Goal: Task Accomplishment & Management: Manage account settings

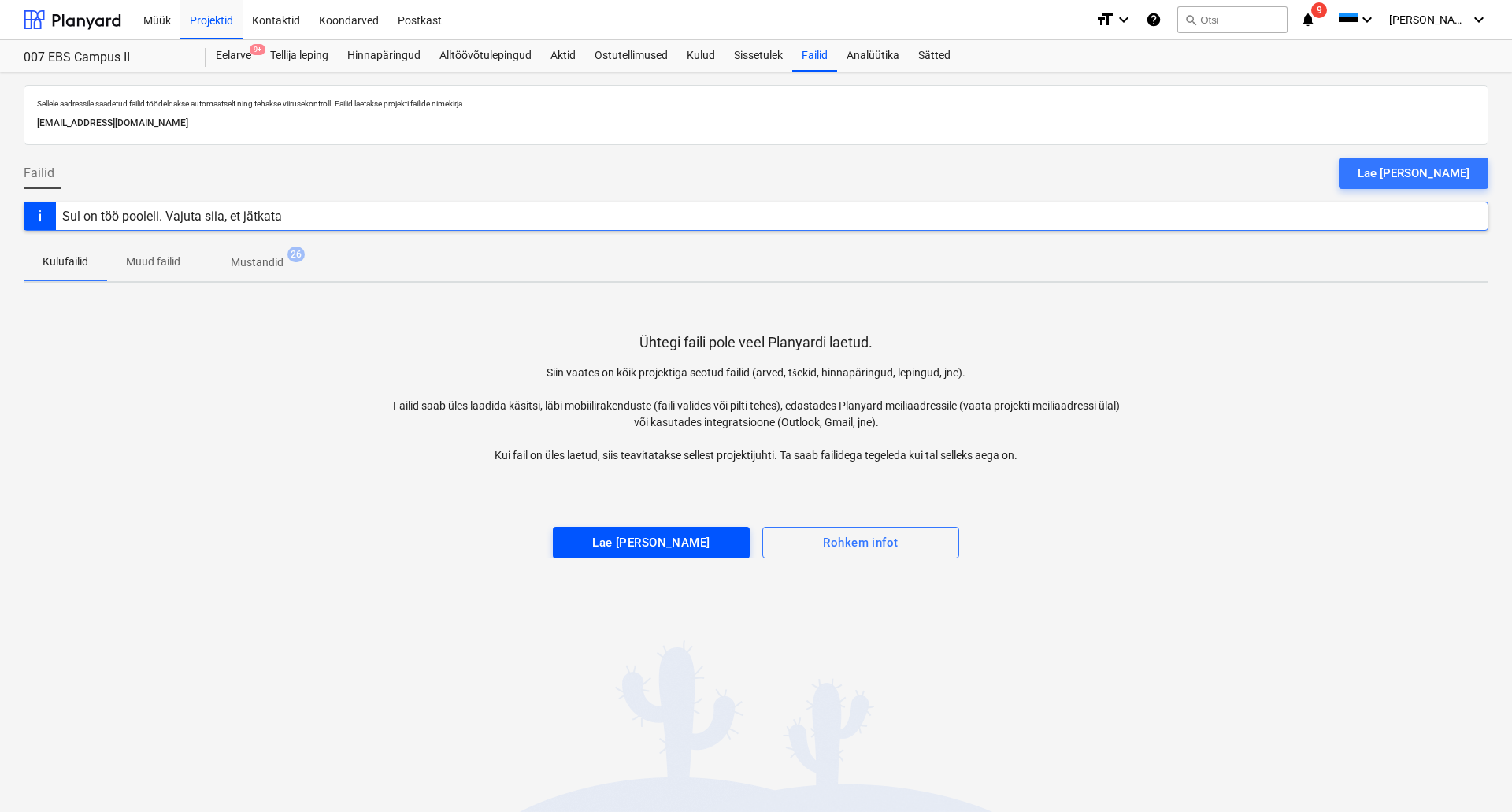
click at [679, 541] on div "Lae [PERSON_NAME]" at bounding box center [651, 543] width 117 height 20
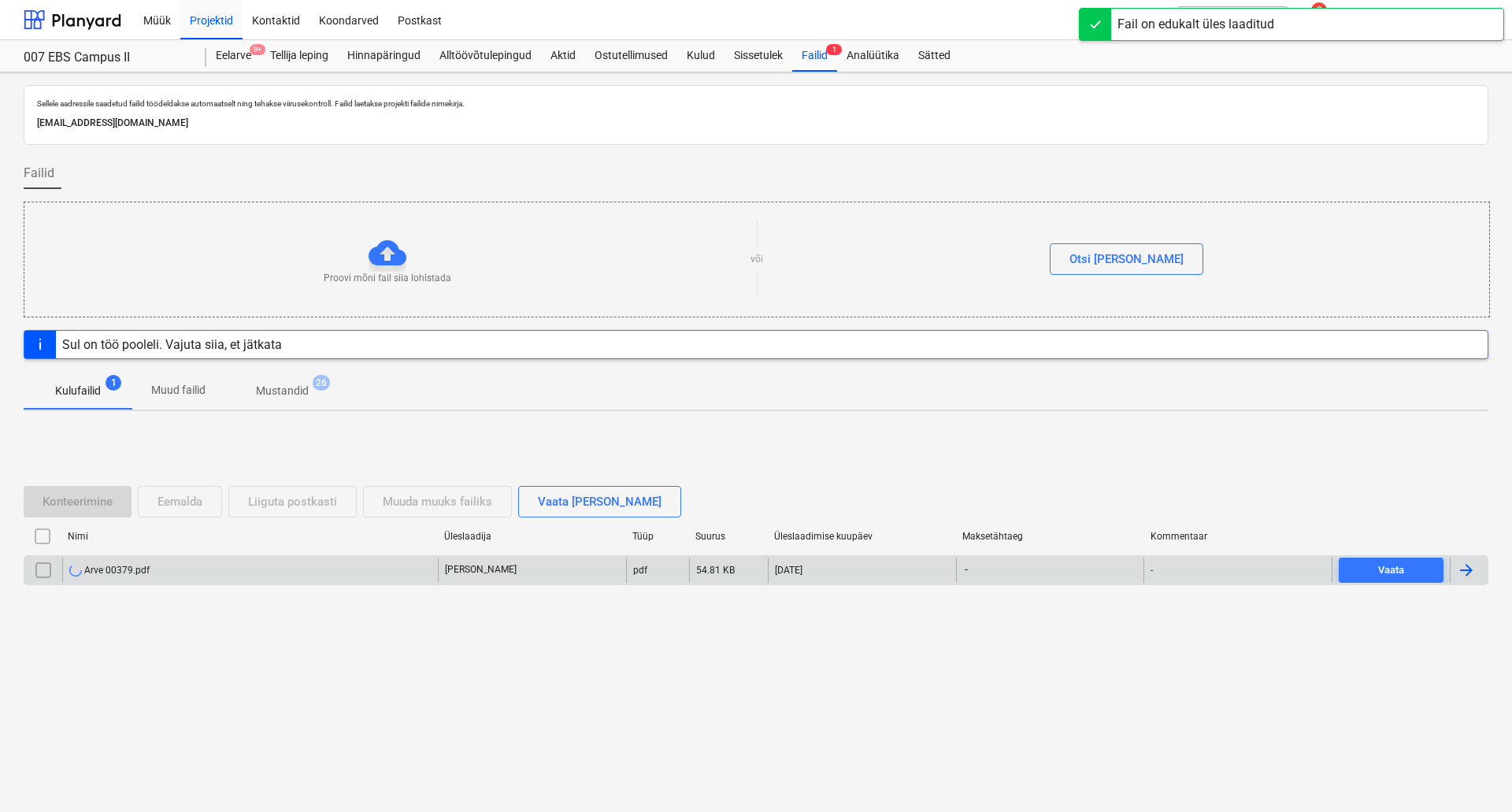
click at [218, 566] on div "Arve 00379.pdf" at bounding box center [249, 570] width 376 height 25
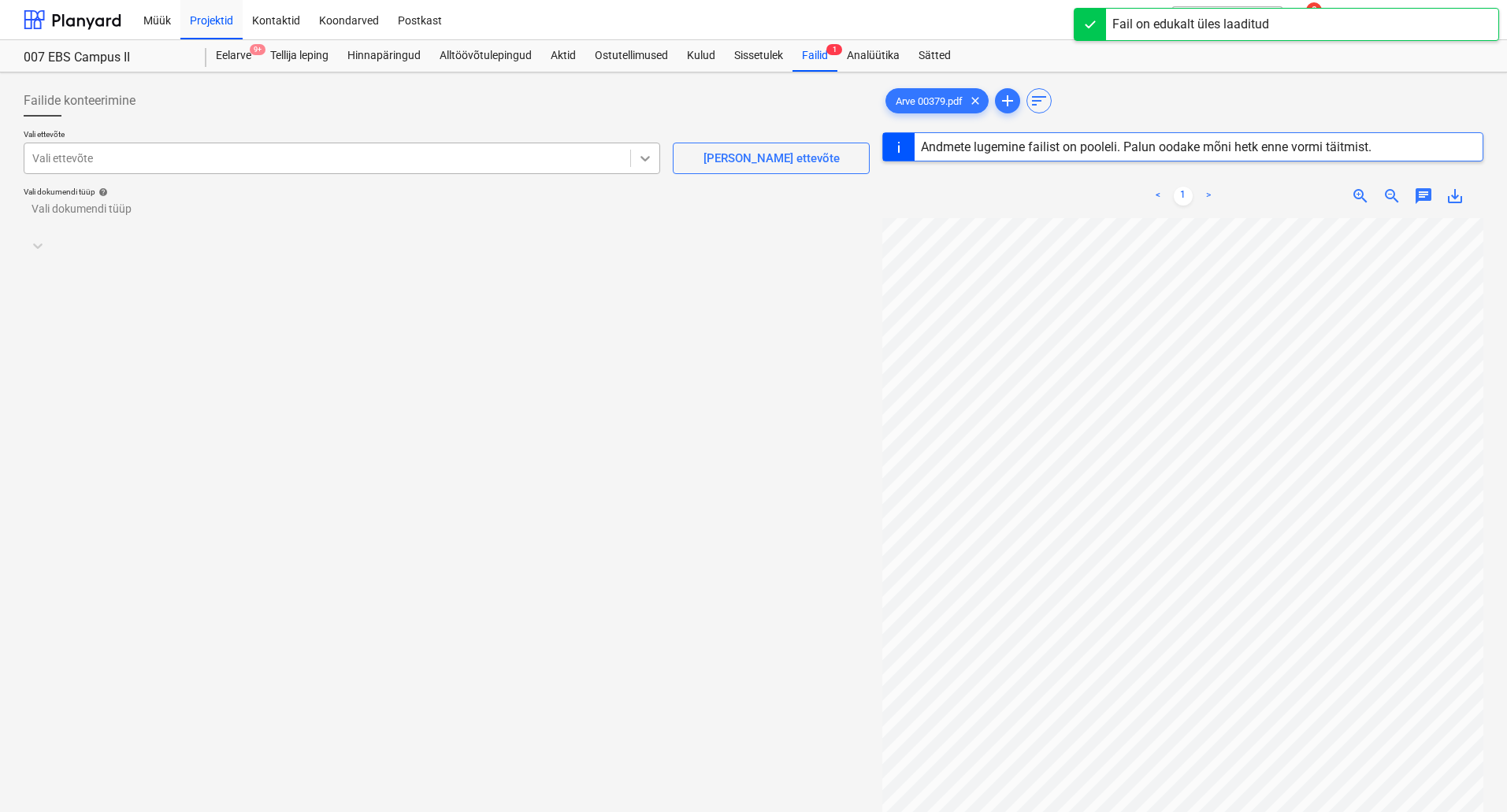
click at [636, 160] on div at bounding box center [645, 157] width 28 height 28
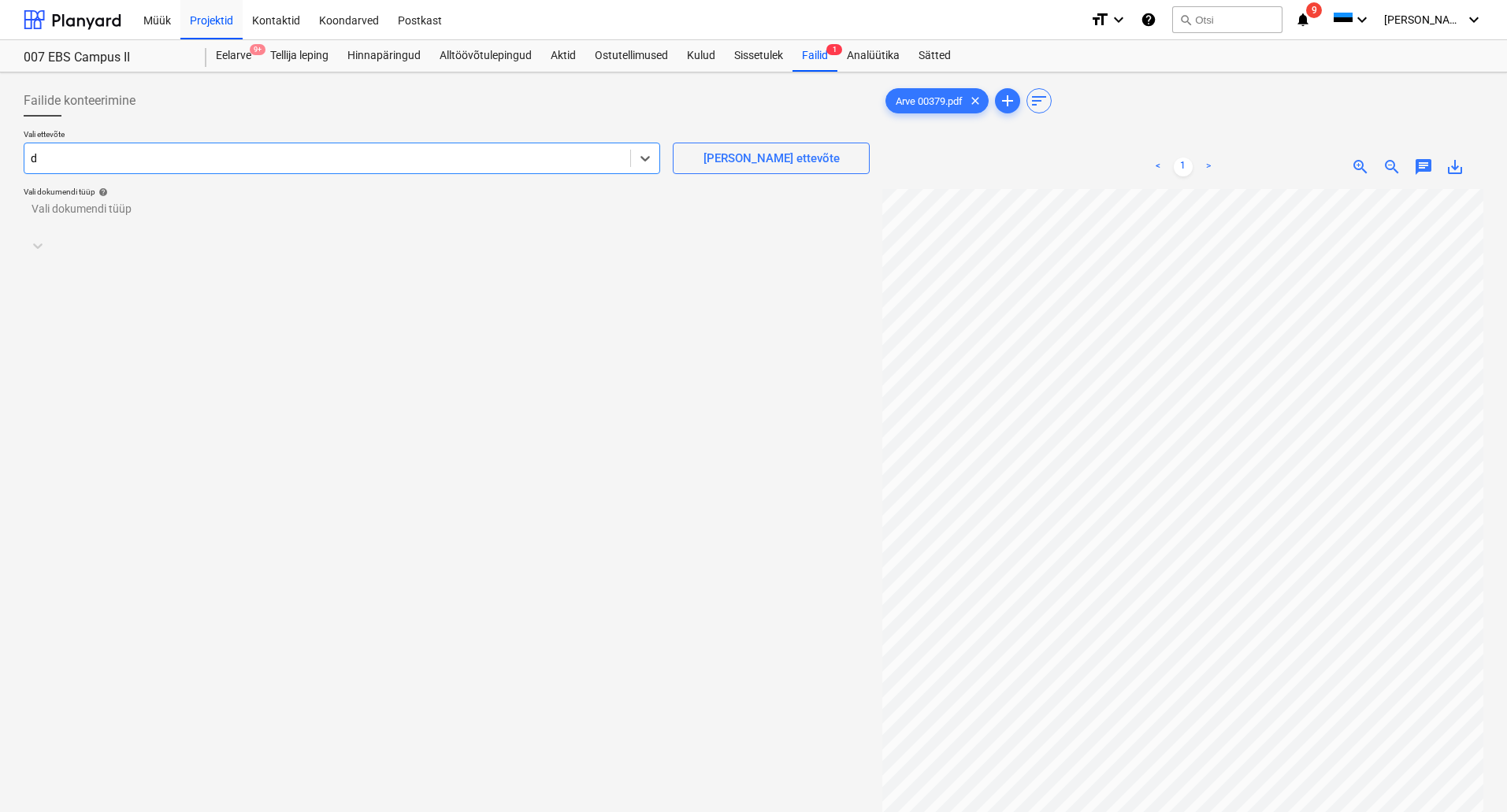
type input "da"
click at [280, 208] on div at bounding box center [432, 216] width 799 height 15
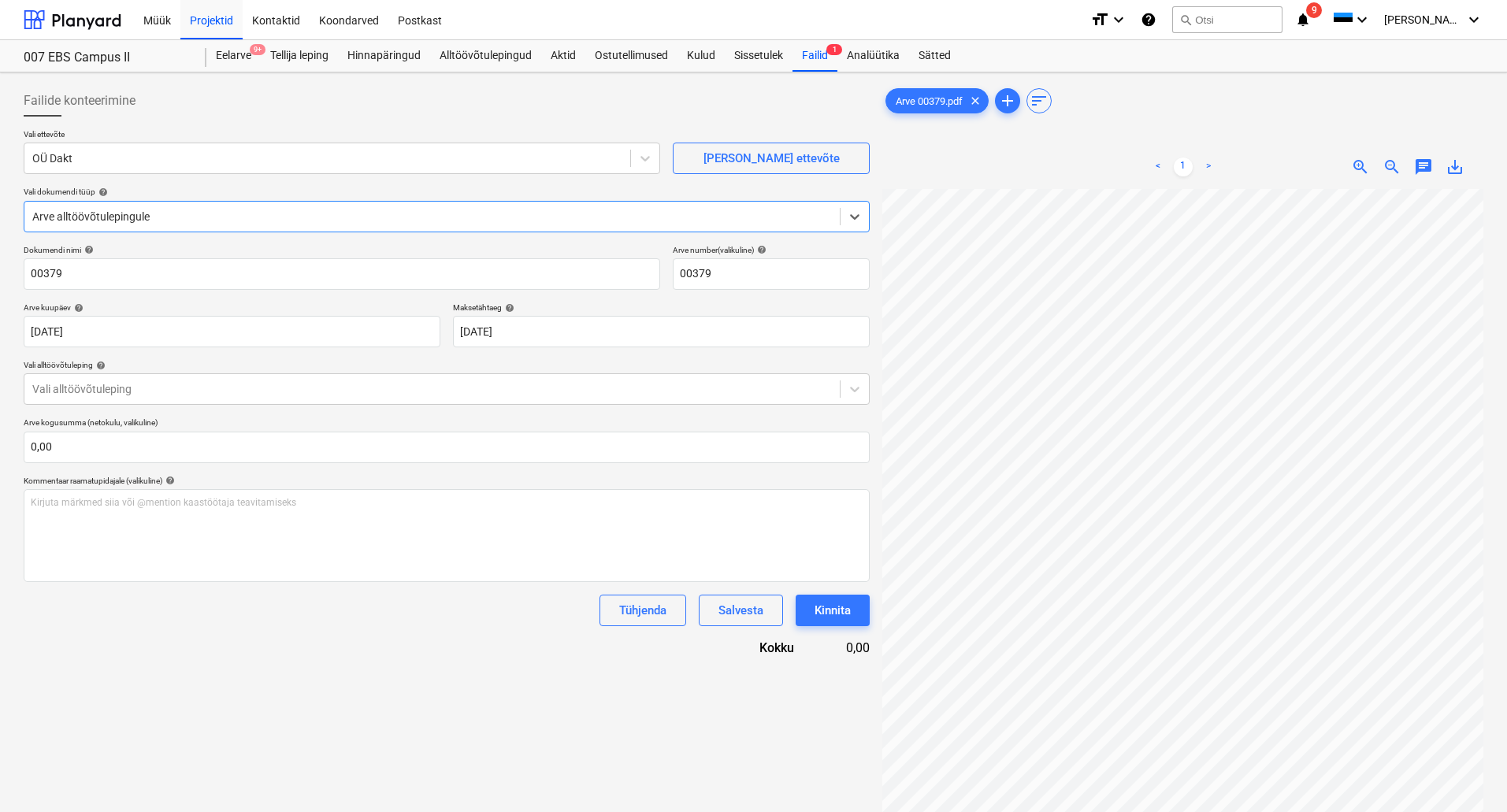
scroll to position [0, 229]
click at [294, 392] on div at bounding box center [432, 389] width 799 height 15
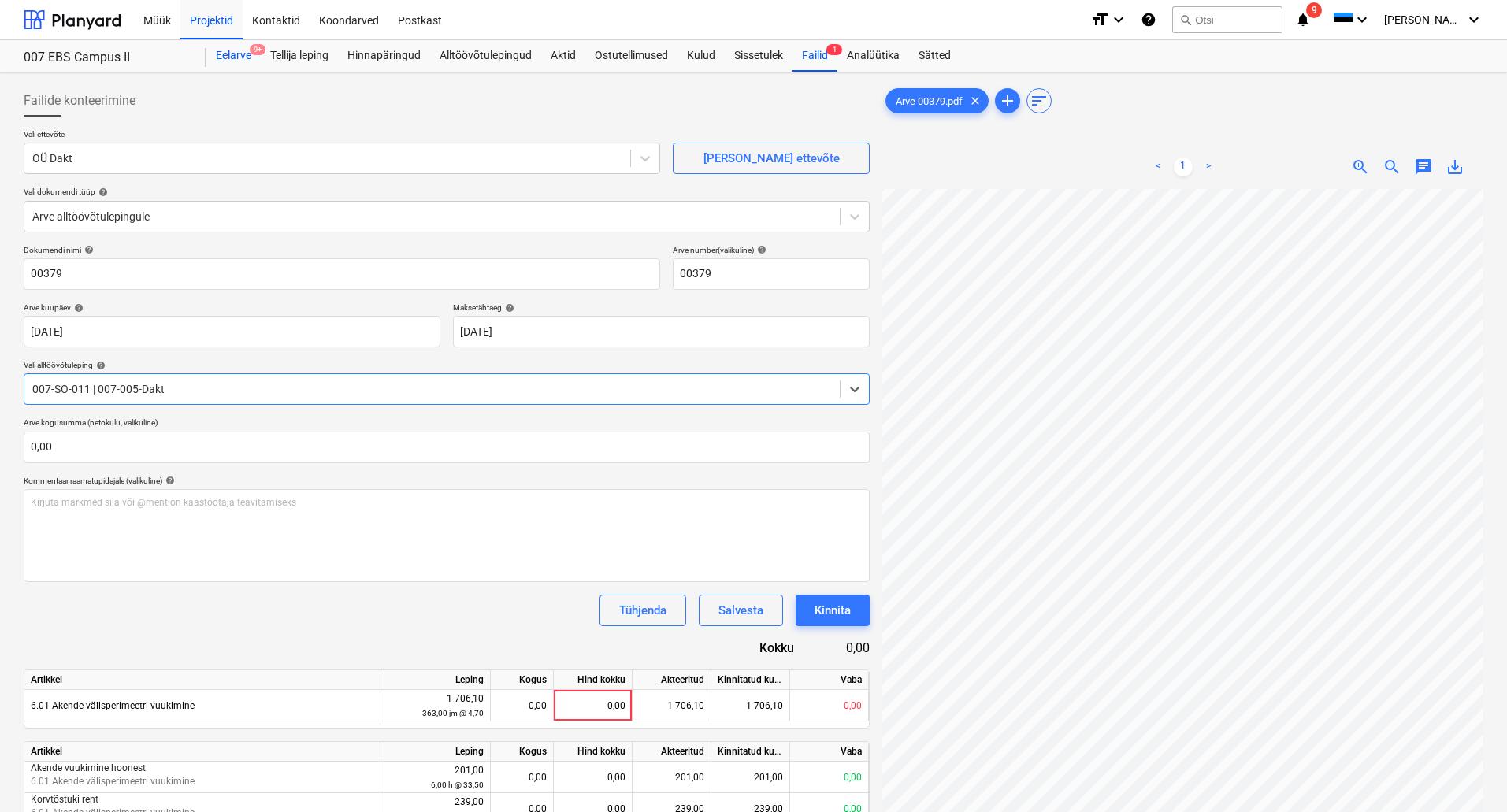
click at [235, 56] on div "Eelarve 9+" at bounding box center [234, 56] width 55 height 32
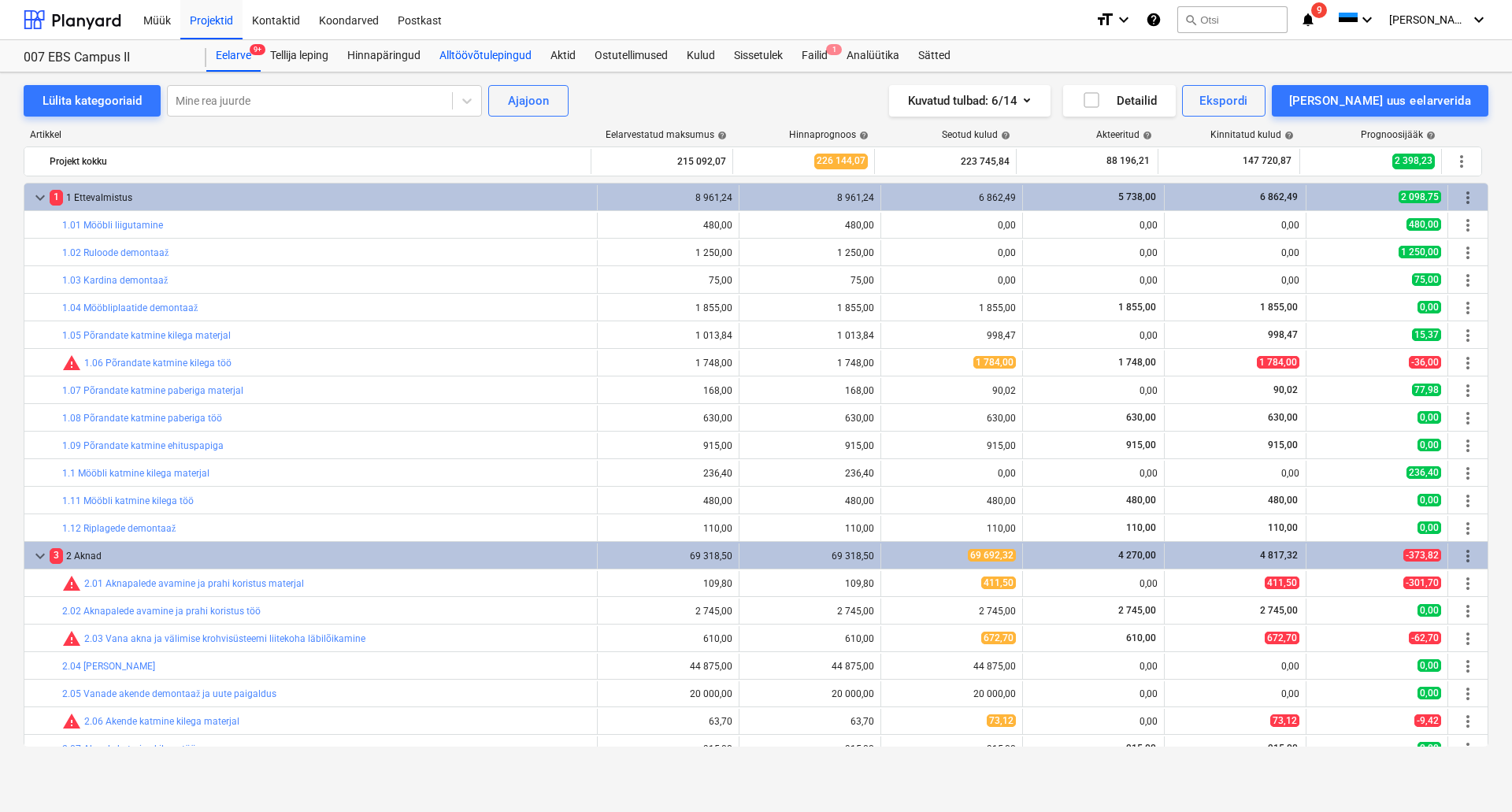
click at [456, 53] on div "Alltöövõtulepingud" at bounding box center [485, 56] width 111 height 32
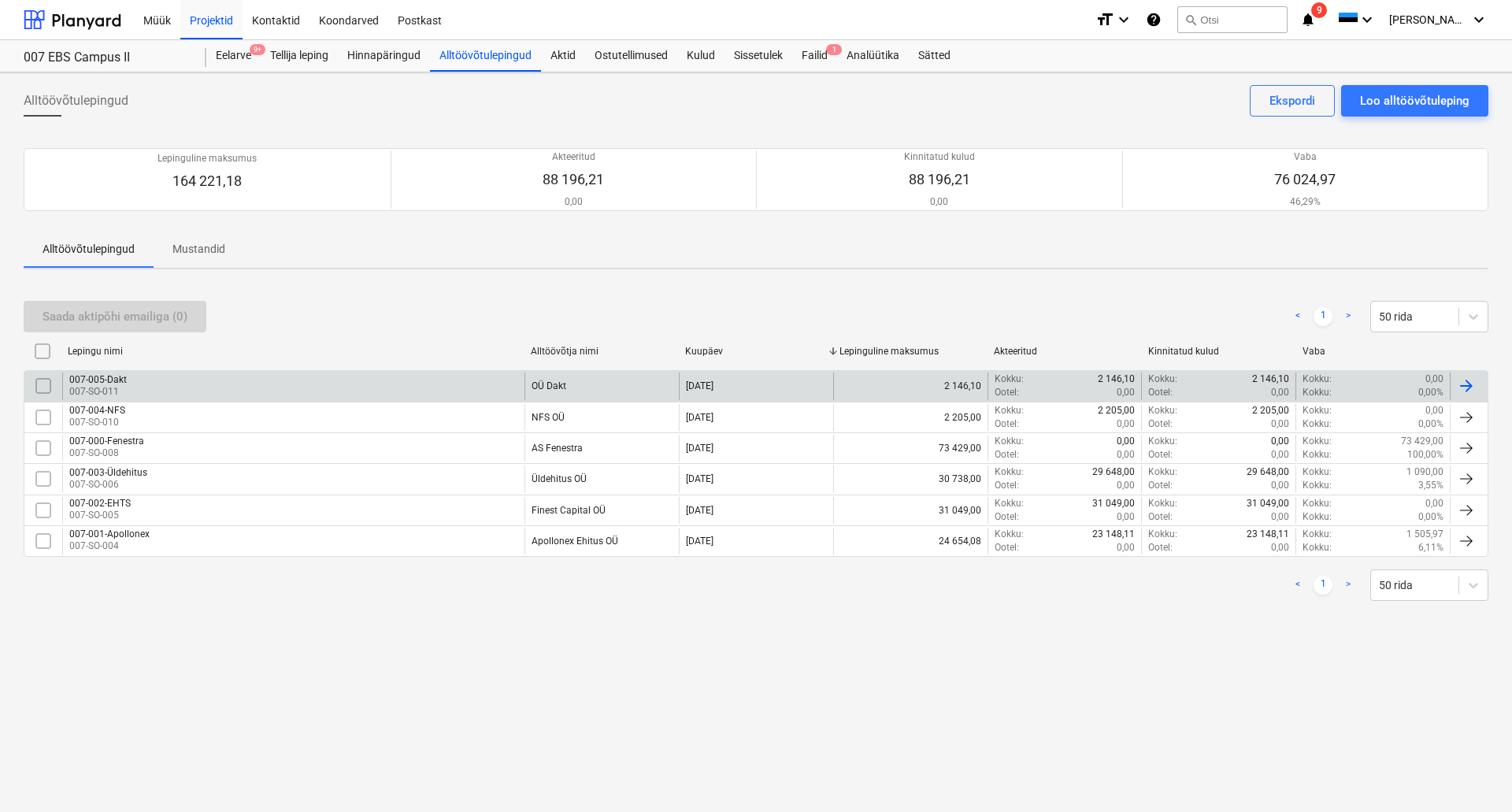
click at [143, 388] on div "007-005-Dakt 007-SO-011" at bounding box center [293, 385] width 462 height 26
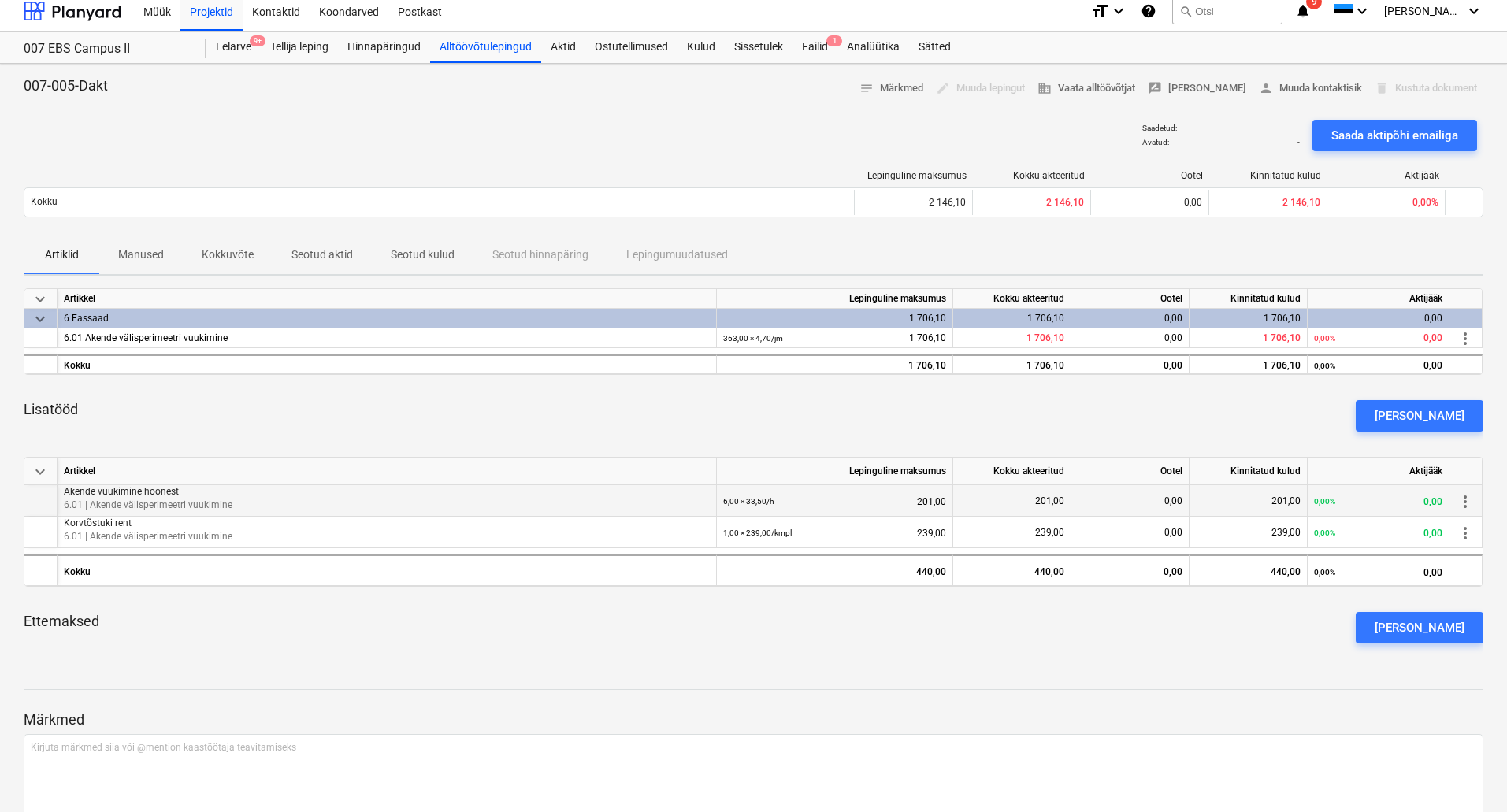
scroll to position [8, 0]
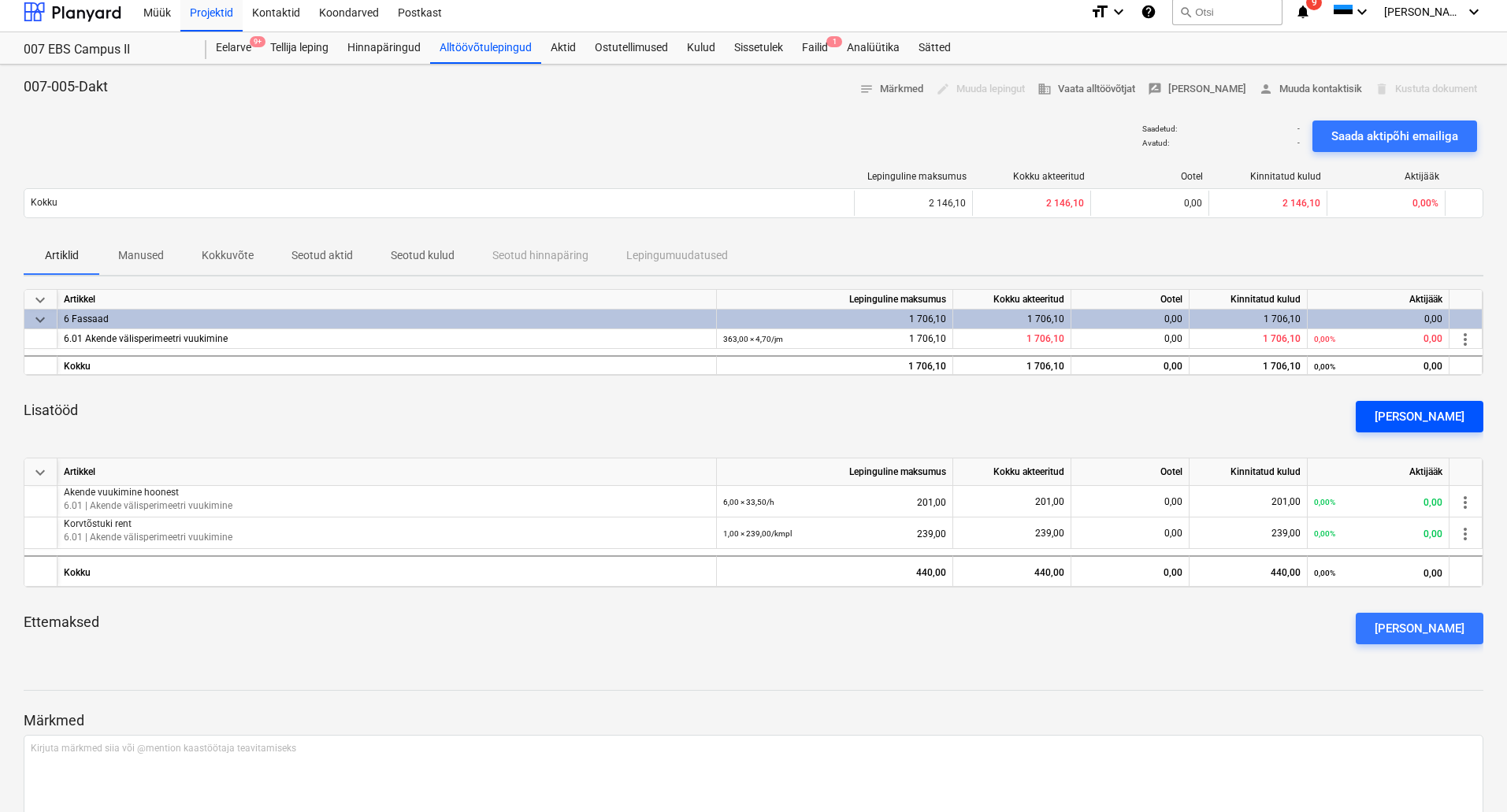
click at [1451, 411] on div "[PERSON_NAME]" at bounding box center [1420, 416] width 90 height 20
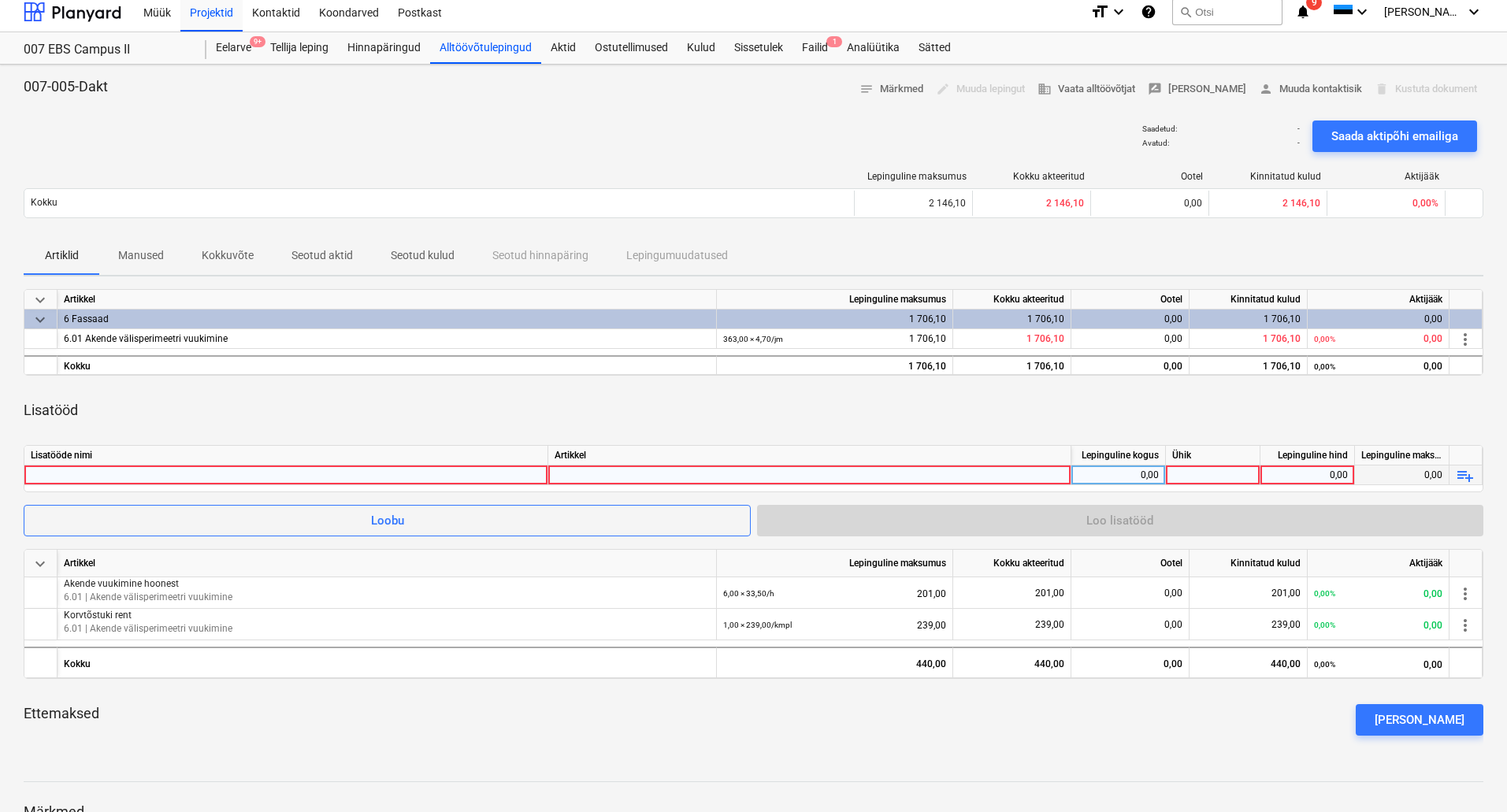
click at [588, 475] on div at bounding box center [810, 489] width 510 height 48
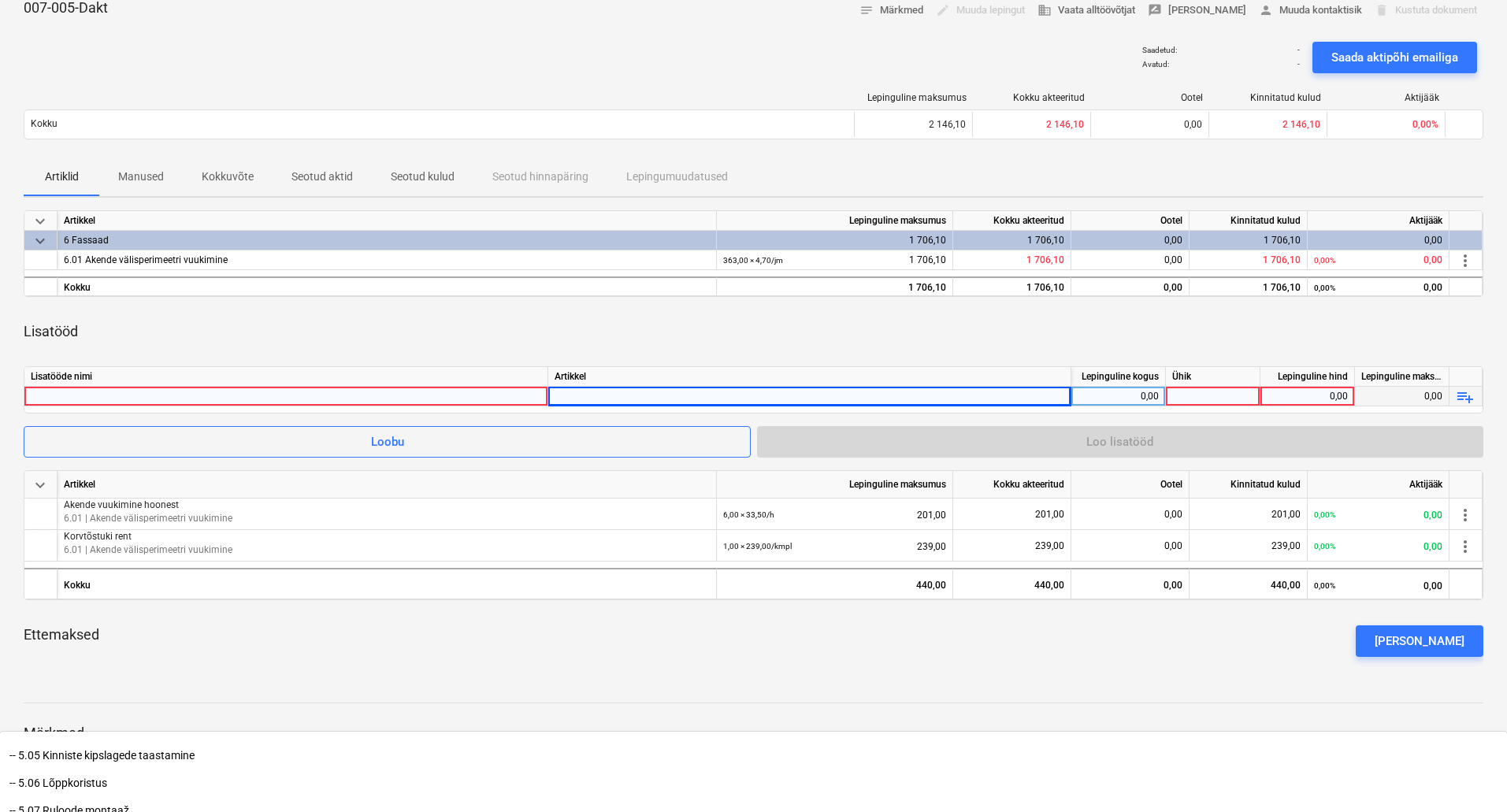
scroll to position [1150, 0]
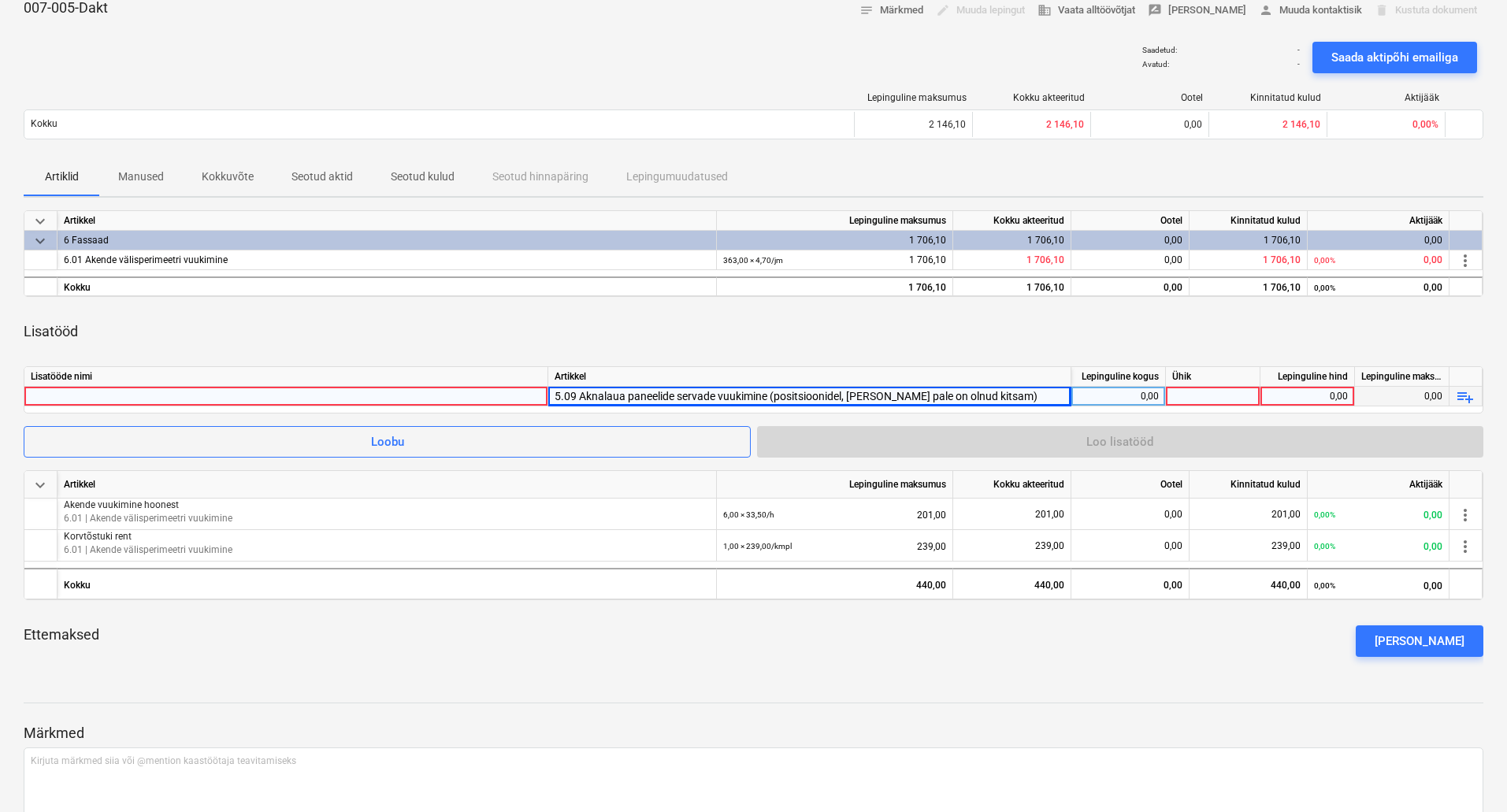
click at [300, 400] on div at bounding box center [286, 396] width 511 height 19
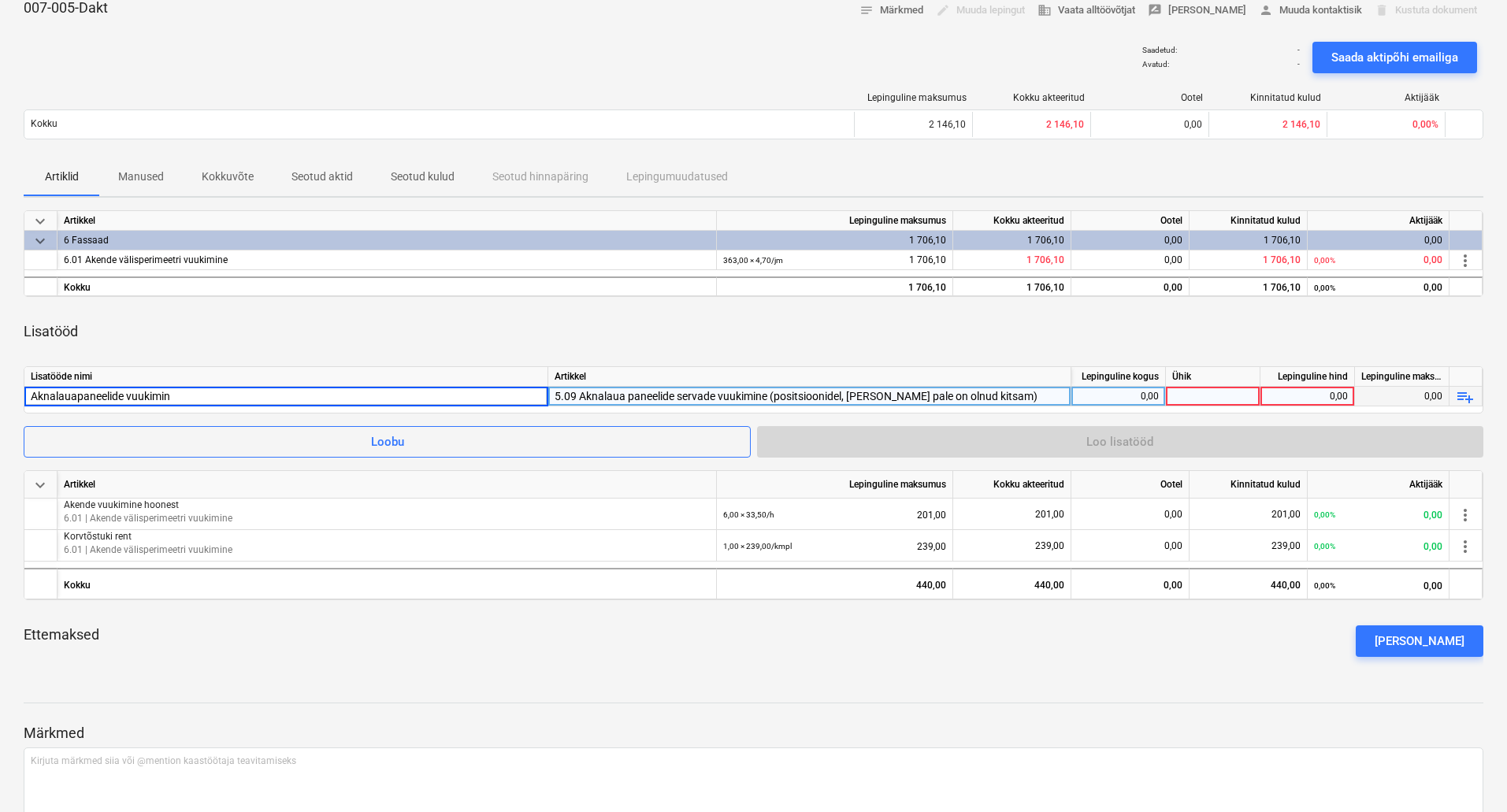
type input "Aknalauapaneelide vuukimine"
click at [1284, 394] on div "0,00" at bounding box center [1307, 397] width 81 height 20
type input "460,20"
drag, startPoint x: 1250, startPoint y: 737, endPoint x: 1240, endPoint y: 725, distance: 15.6
click at [1246, 734] on p "Märkmed" at bounding box center [753, 733] width 1460 height 19
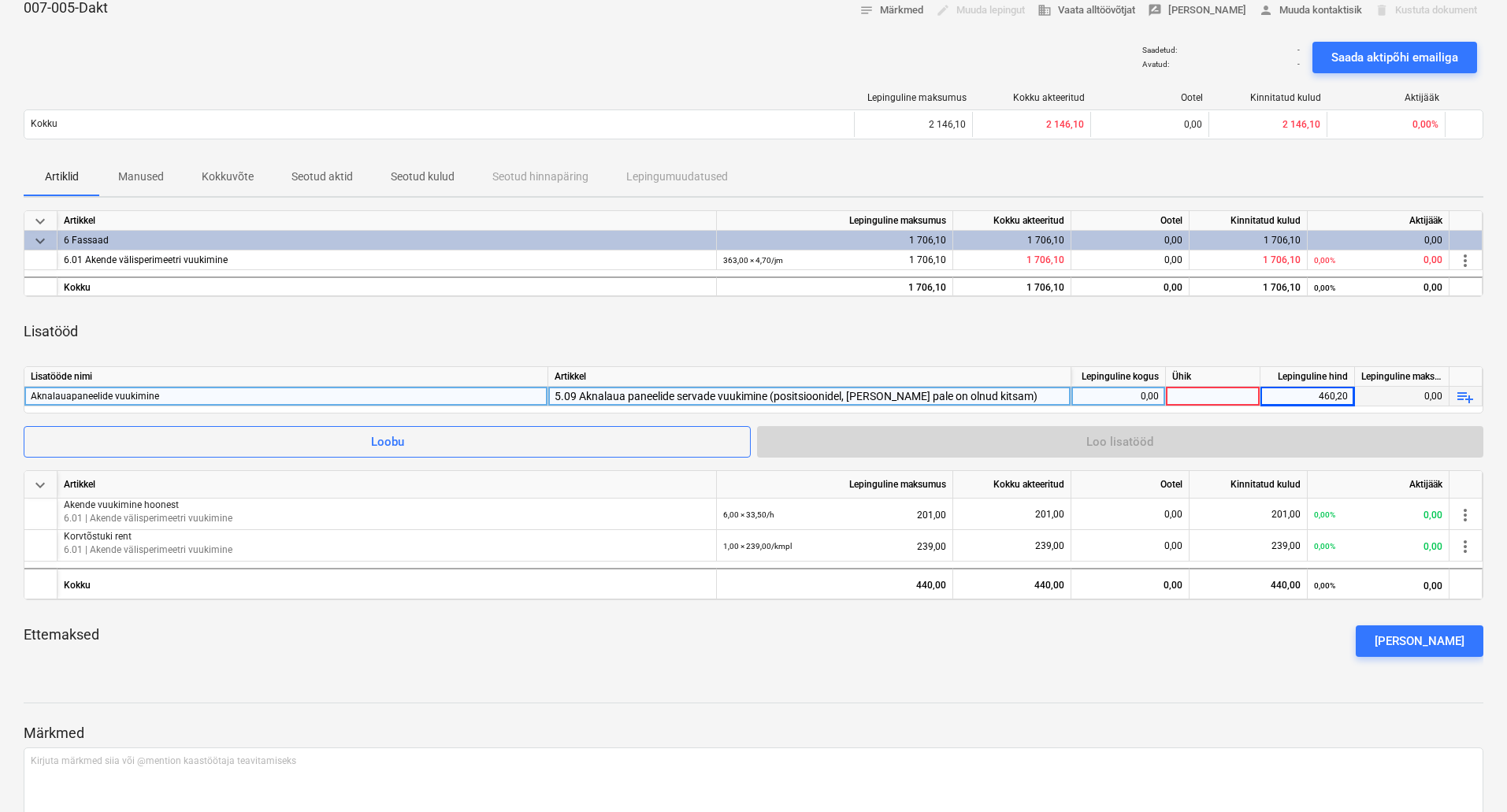
click at [1203, 395] on div at bounding box center [1213, 397] width 95 height 20
click at [1164, 708] on div "Märkmed Kirjuta märkmed siia või @mention kaastöötaja teavitamiseks ﻿ Salvesta" at bounding box center [753, 786] width 1460 height 208
click at [1001, 647] on div "Ettemaksed [PERSON_NAME] ettemaks" at bounding box center [753, 641] width 1460 height 56
click at [1196, 397] on div at bounding box center [1213, 397] width 95 height 20
type input "kmpl"
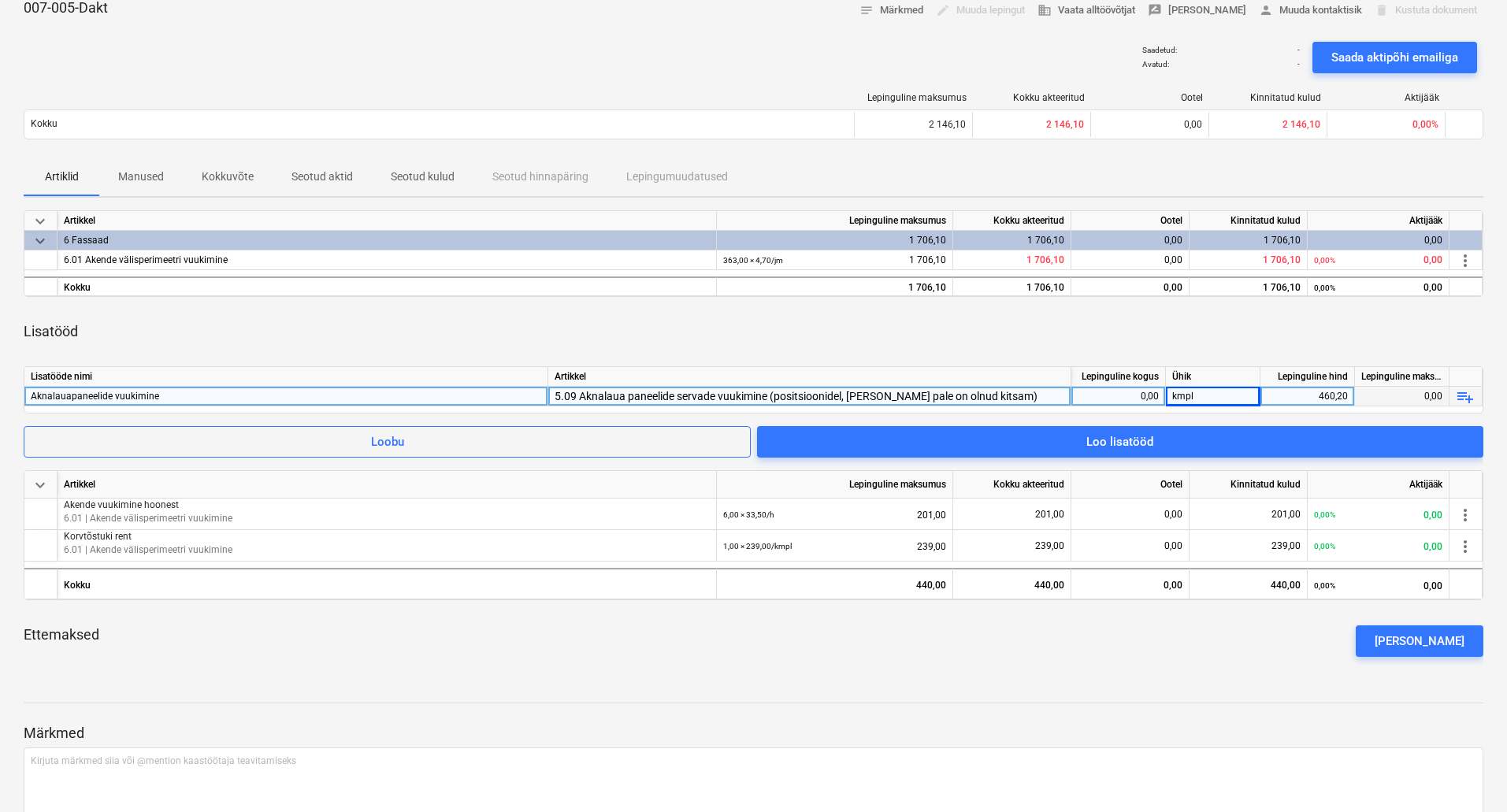
click at [1119, 394] on div "0,00" at bounding box center [1117, 397] width 81 height 20
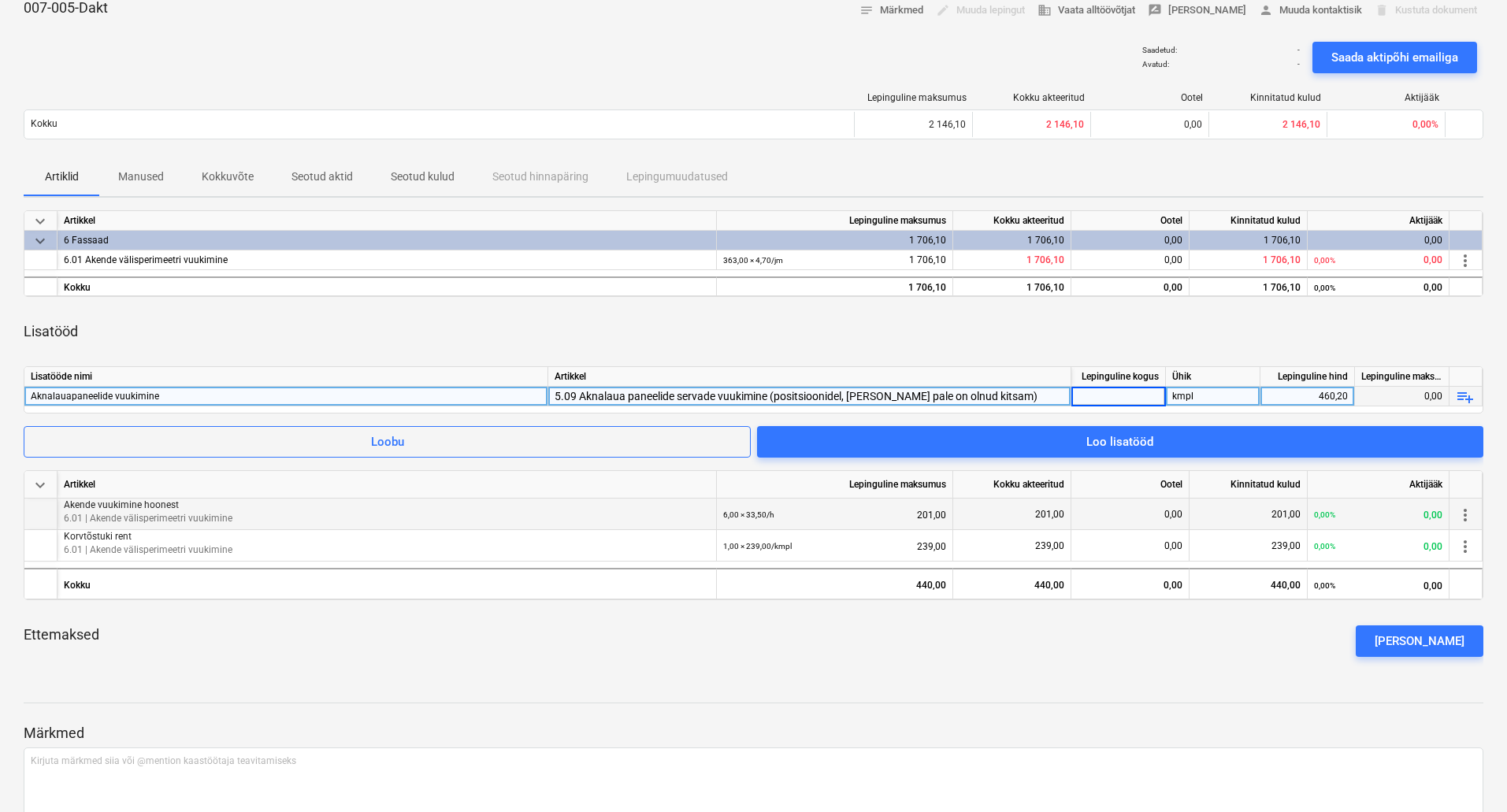
type input "1"
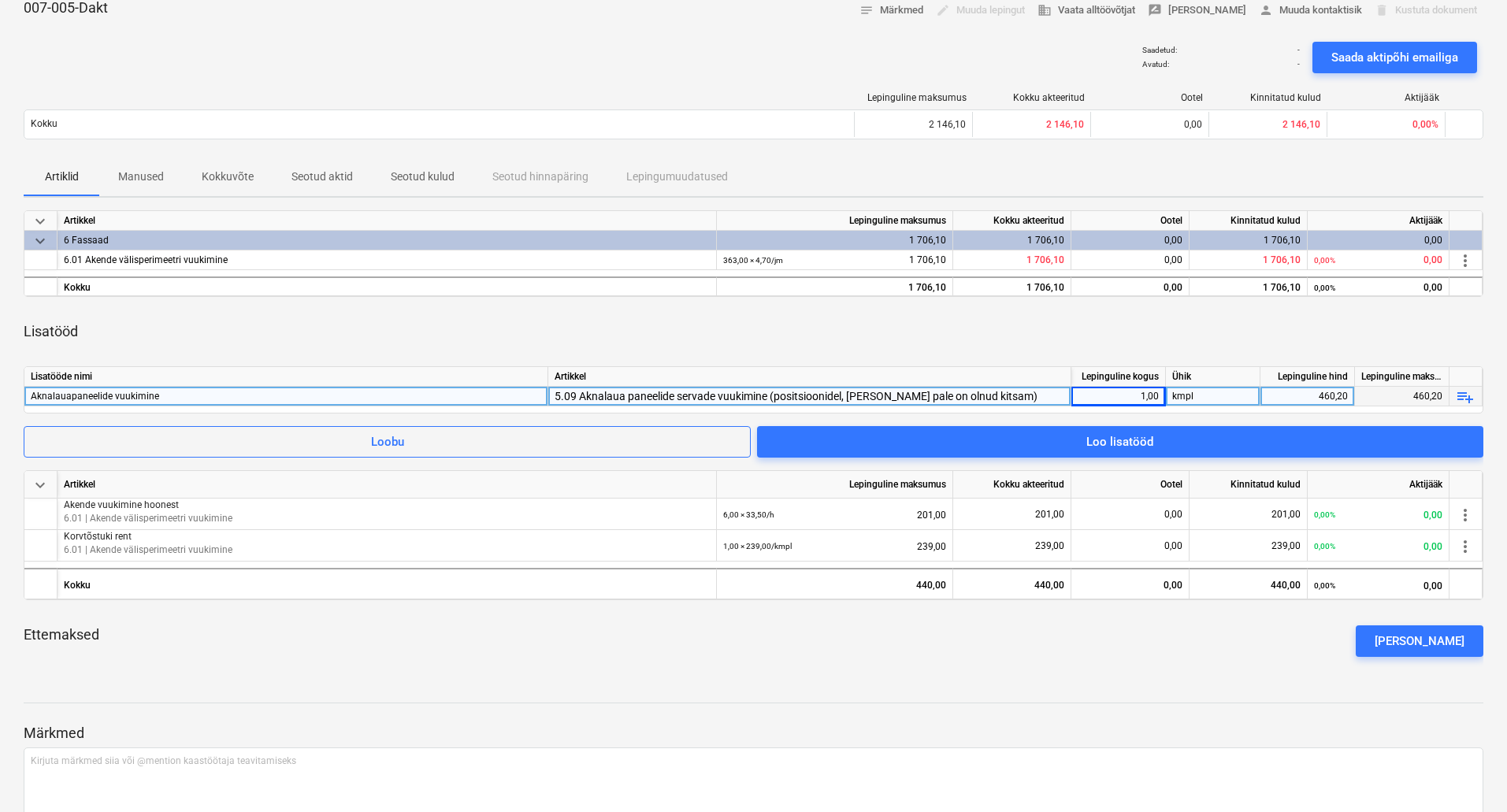
click at [1161, 334] on div "Lisatööd" at bounding box center [753, 331] width 1460 height 44
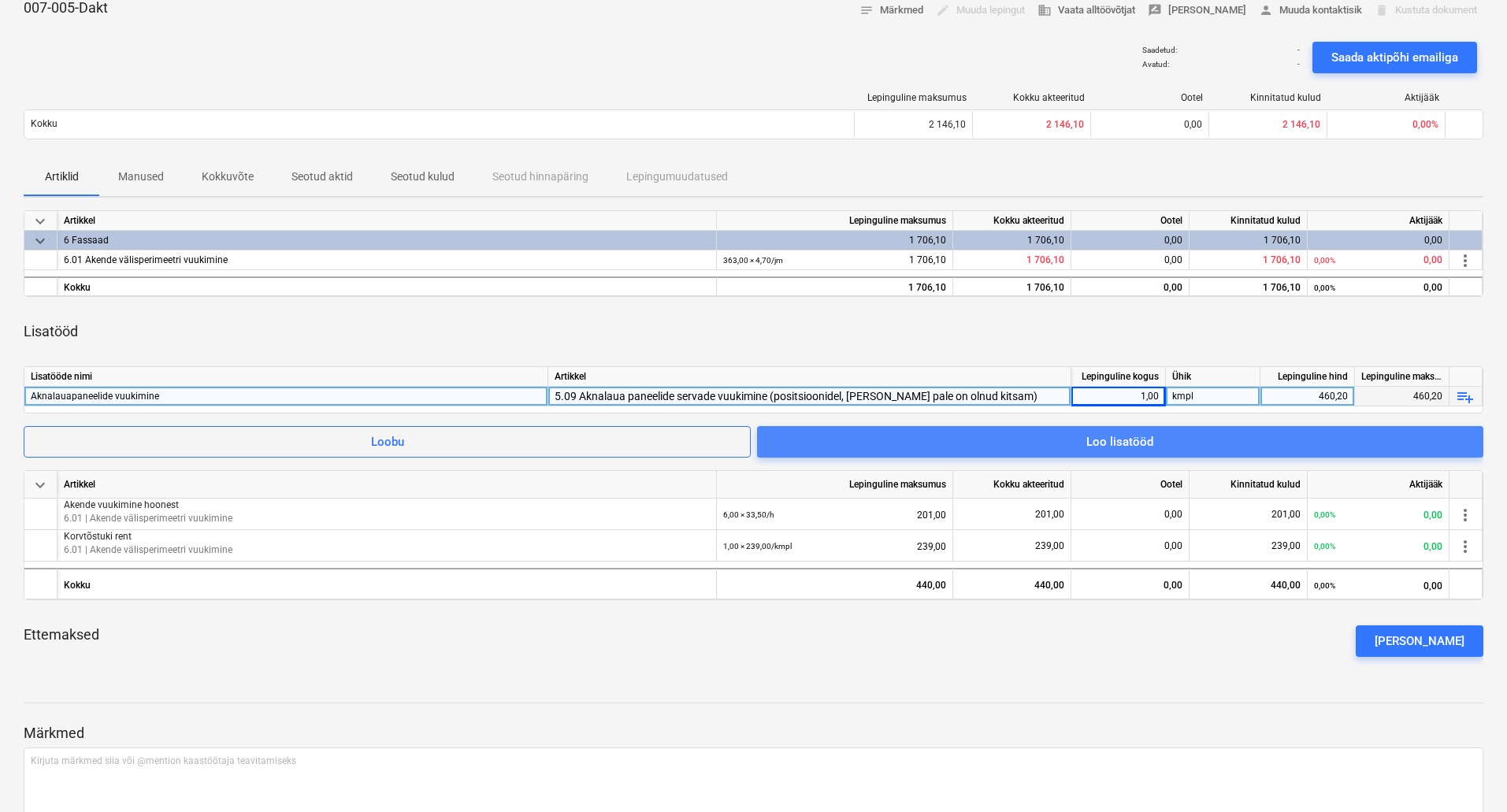
click at [1151, 441] on div "Loo lisatööd" at bounding box center [1120, 442] width 67 height 20
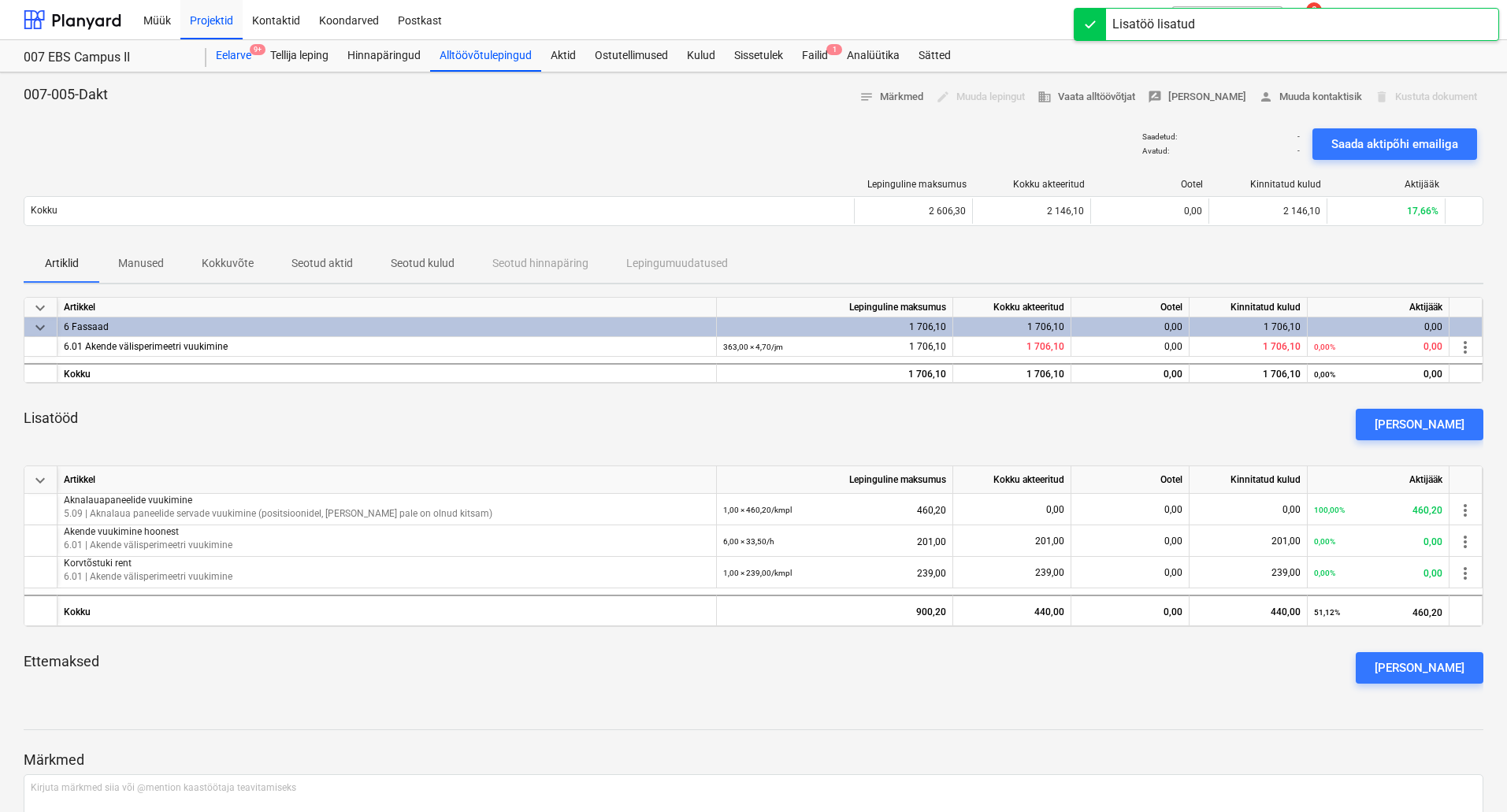
click at [225, 61] on div "Eelarve 9+" at bounding box center [234, 56] width 55 height 32
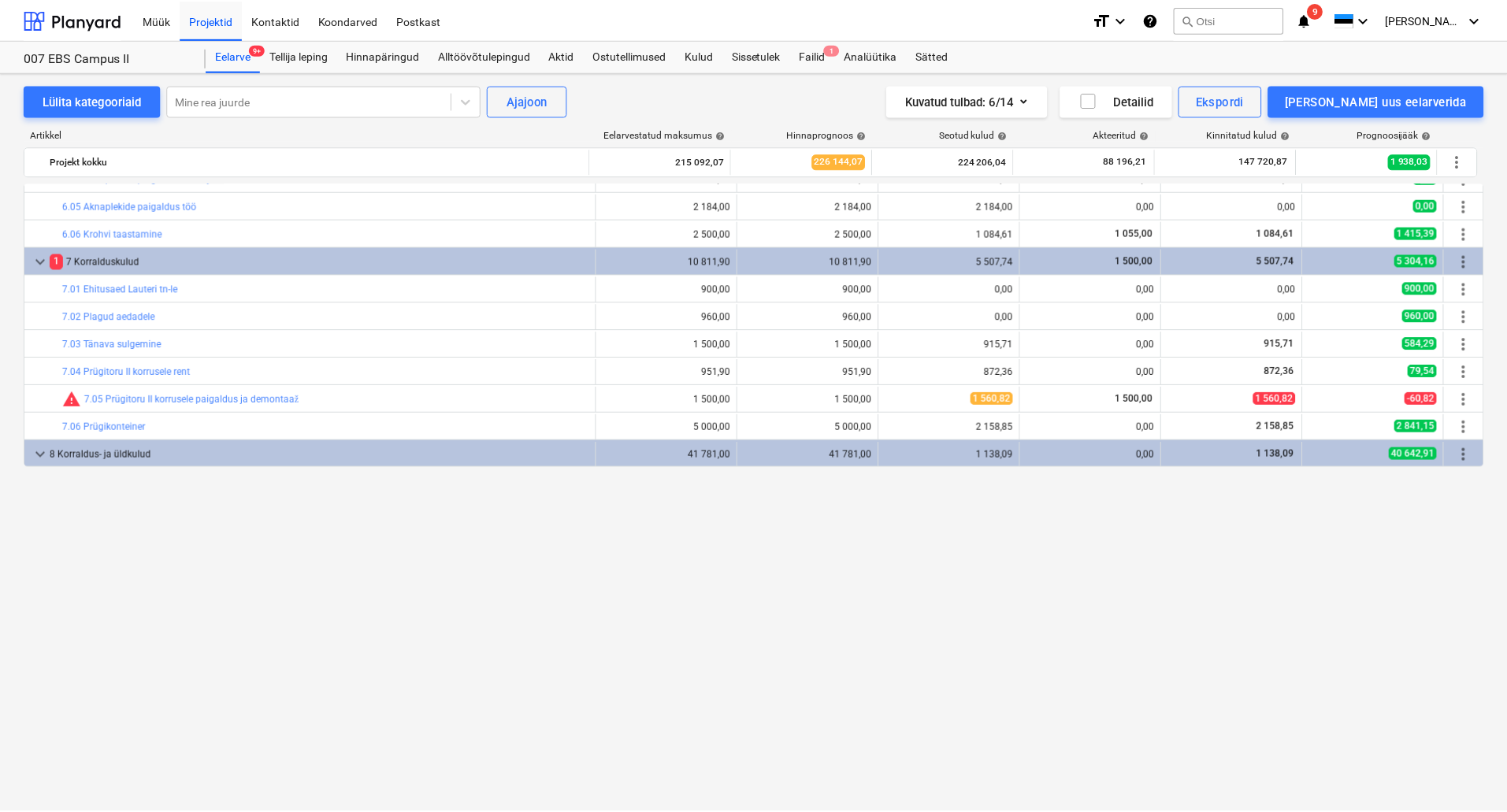
scroll to position [1027, 0]
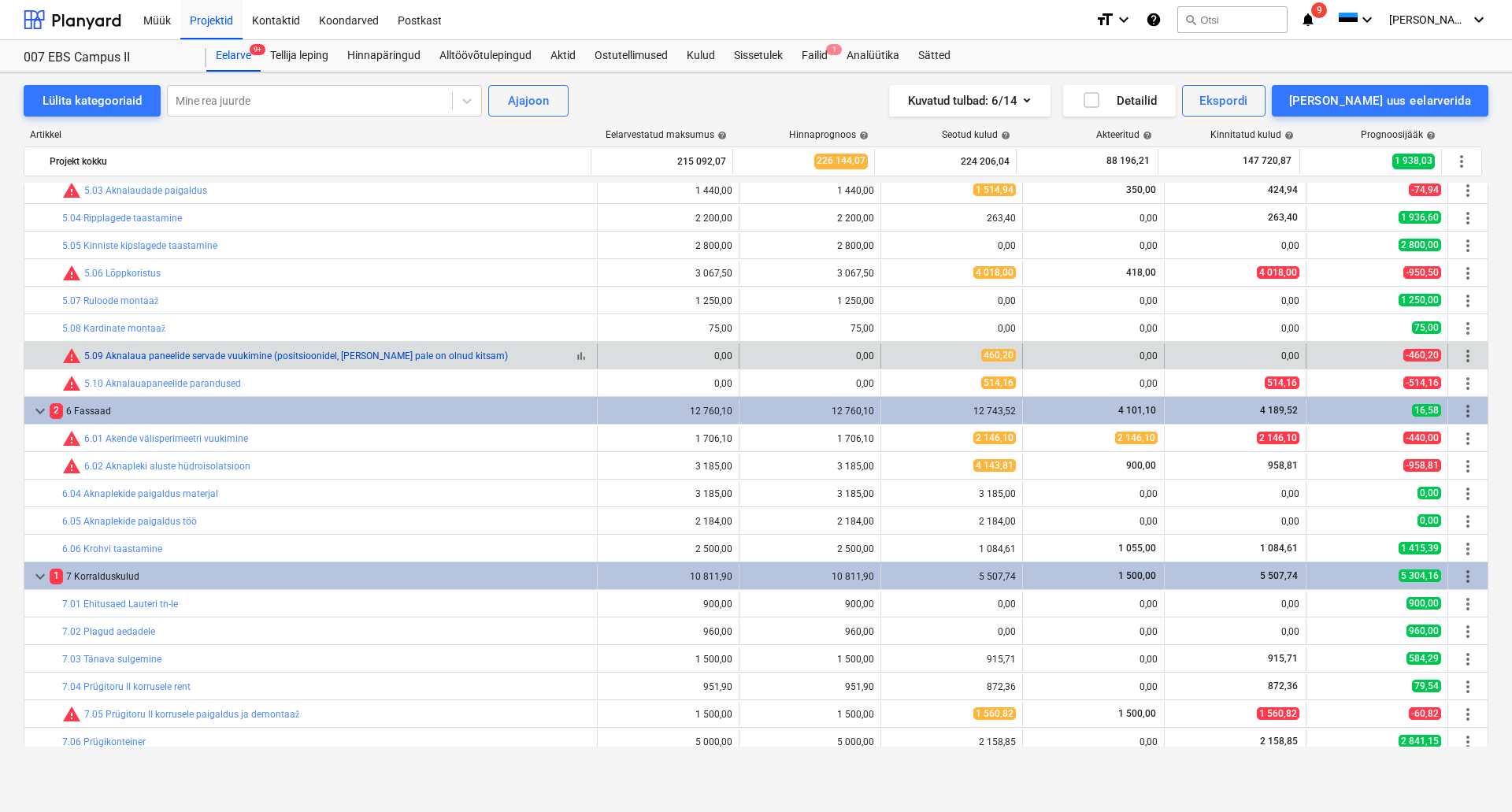
click at [290, 352] on link "5.09 Aknalaua paneelide servade vuukimine (positsioonidel, [PERSON_NAME] pale o…" at bounding box center [296, 356] width 423 height 11
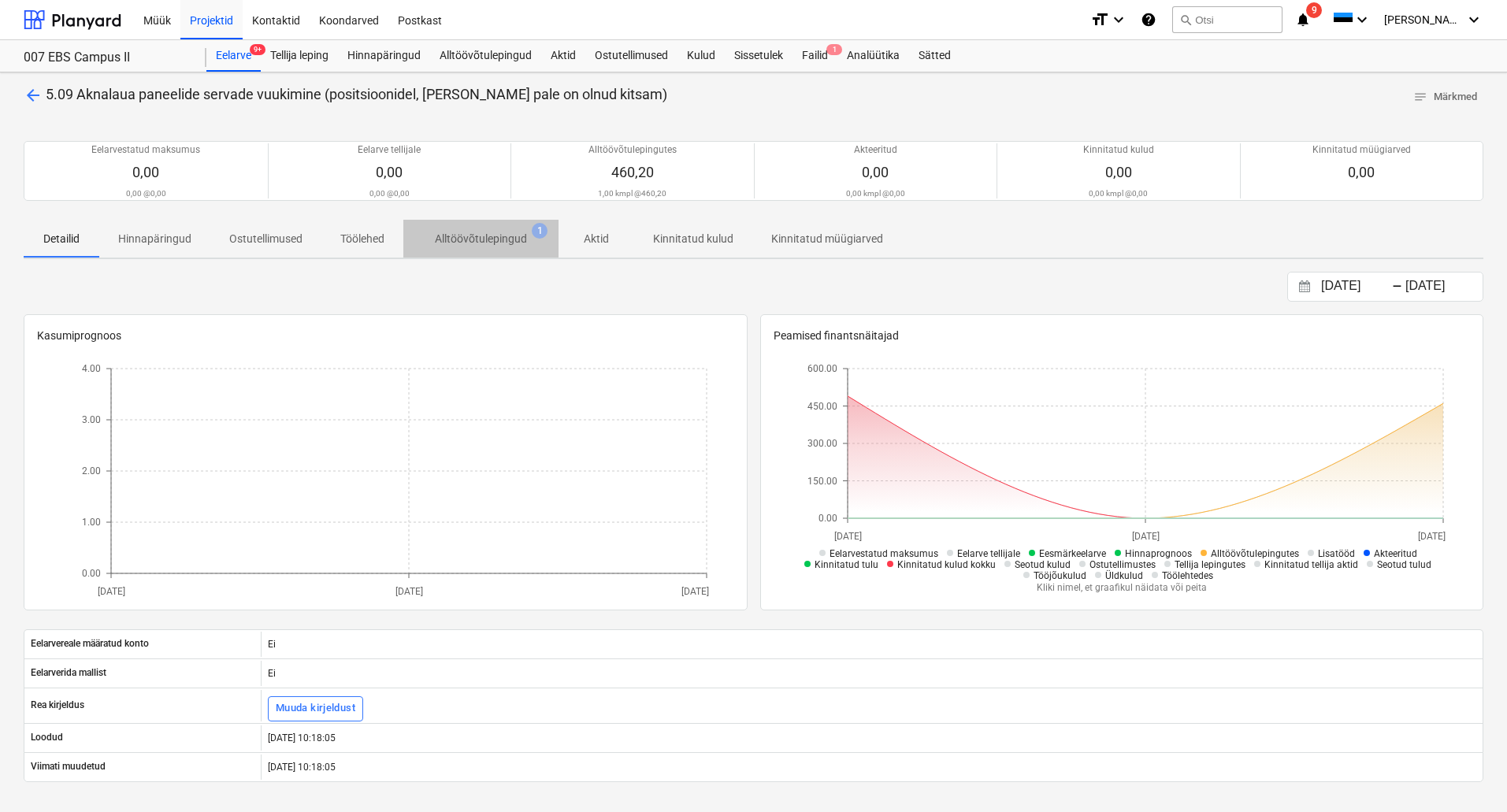
click at [441, 239] on p "Alltöövõtulepingud" at bounding box center [481, 239] width 92 height 16
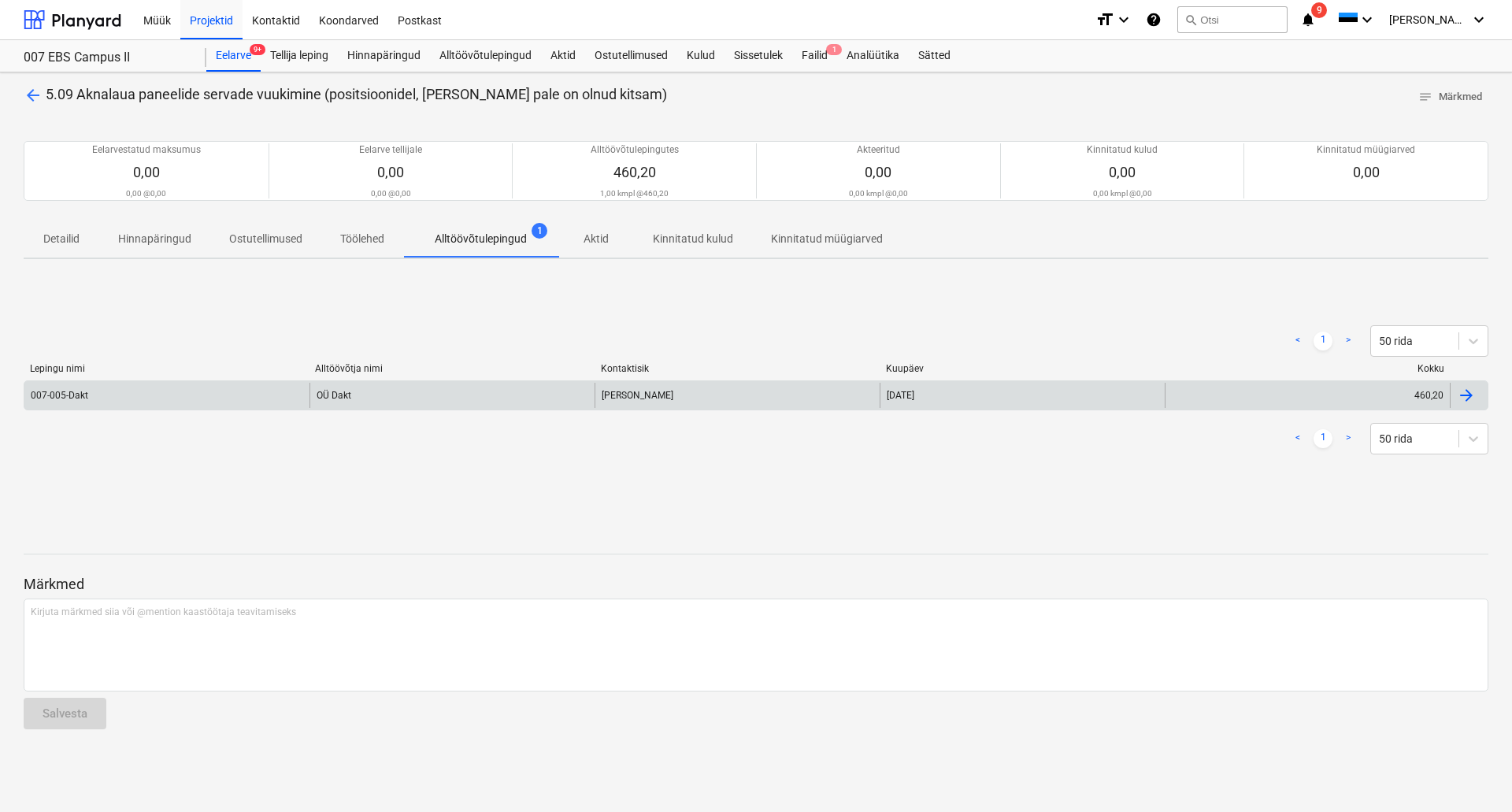
click at [176, 394] on div "007-005-Dakt" at bounding box center [167, 395] width 285 height 25
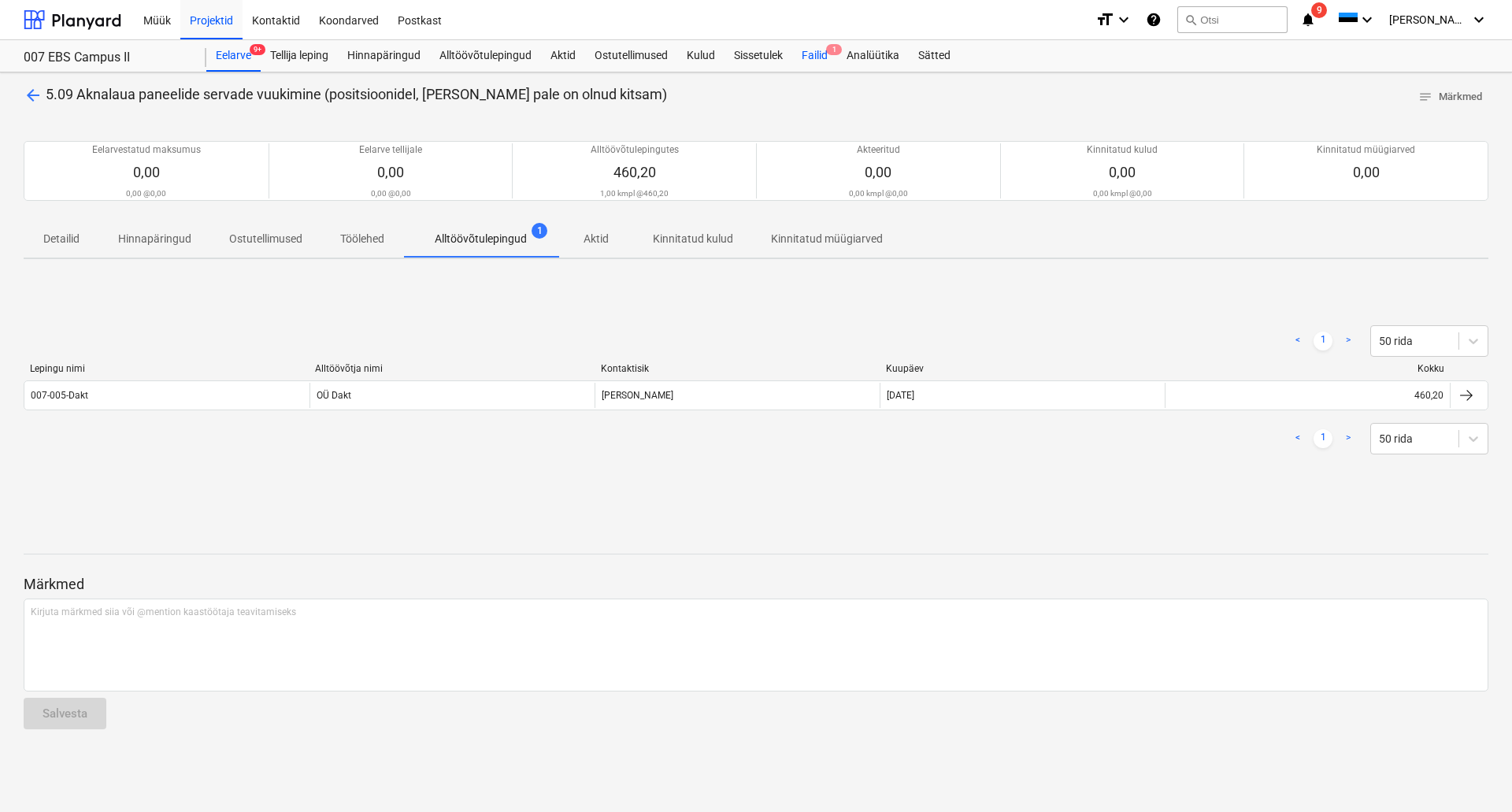
click at [809, 56] on div "Failid 1" at bounding box center [814, 56] width 45 height 32
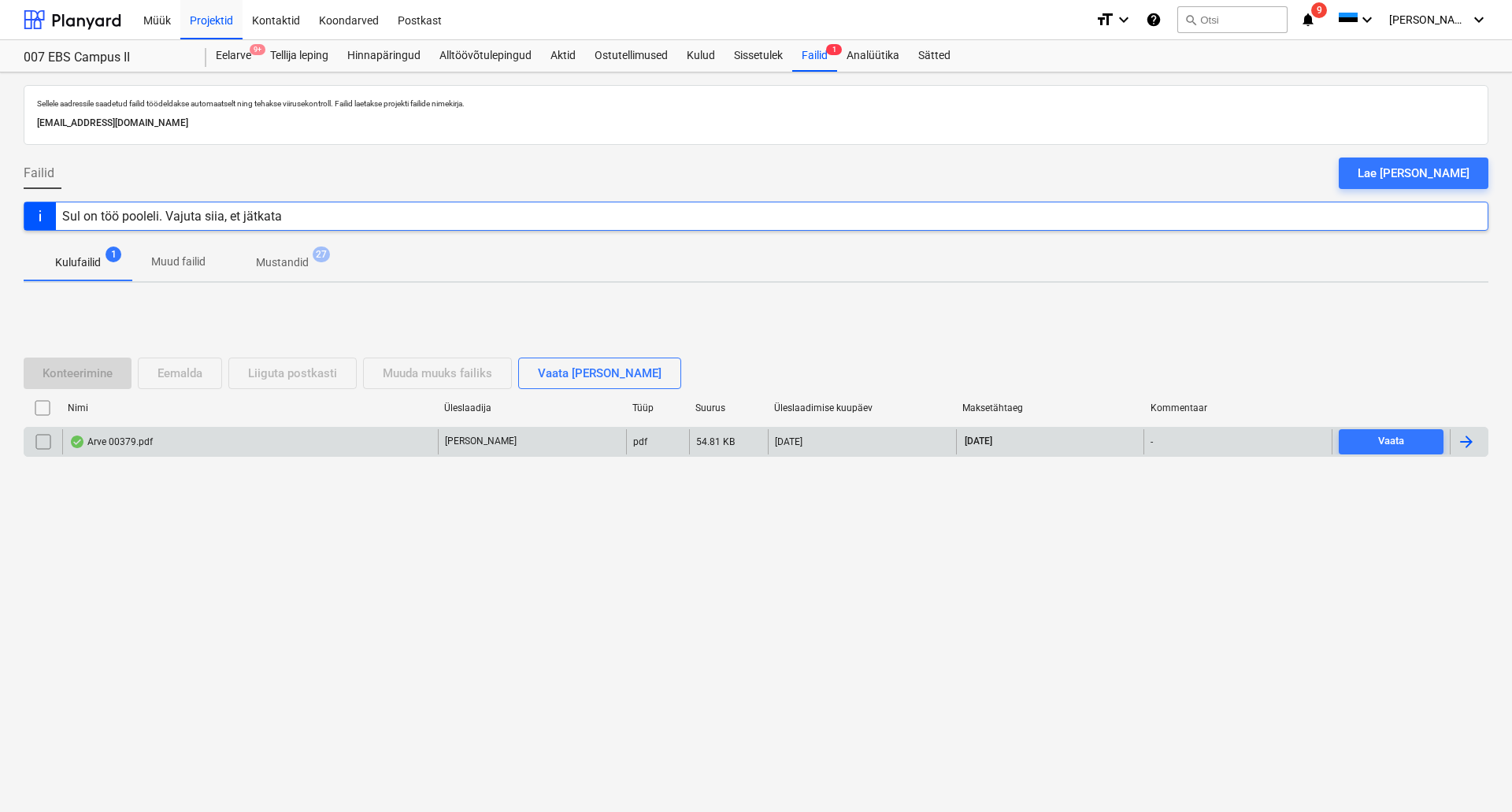
click at [218, 441] on div "Arve 00379.pdf" at bounding box center [249, 442] width 376 height 25
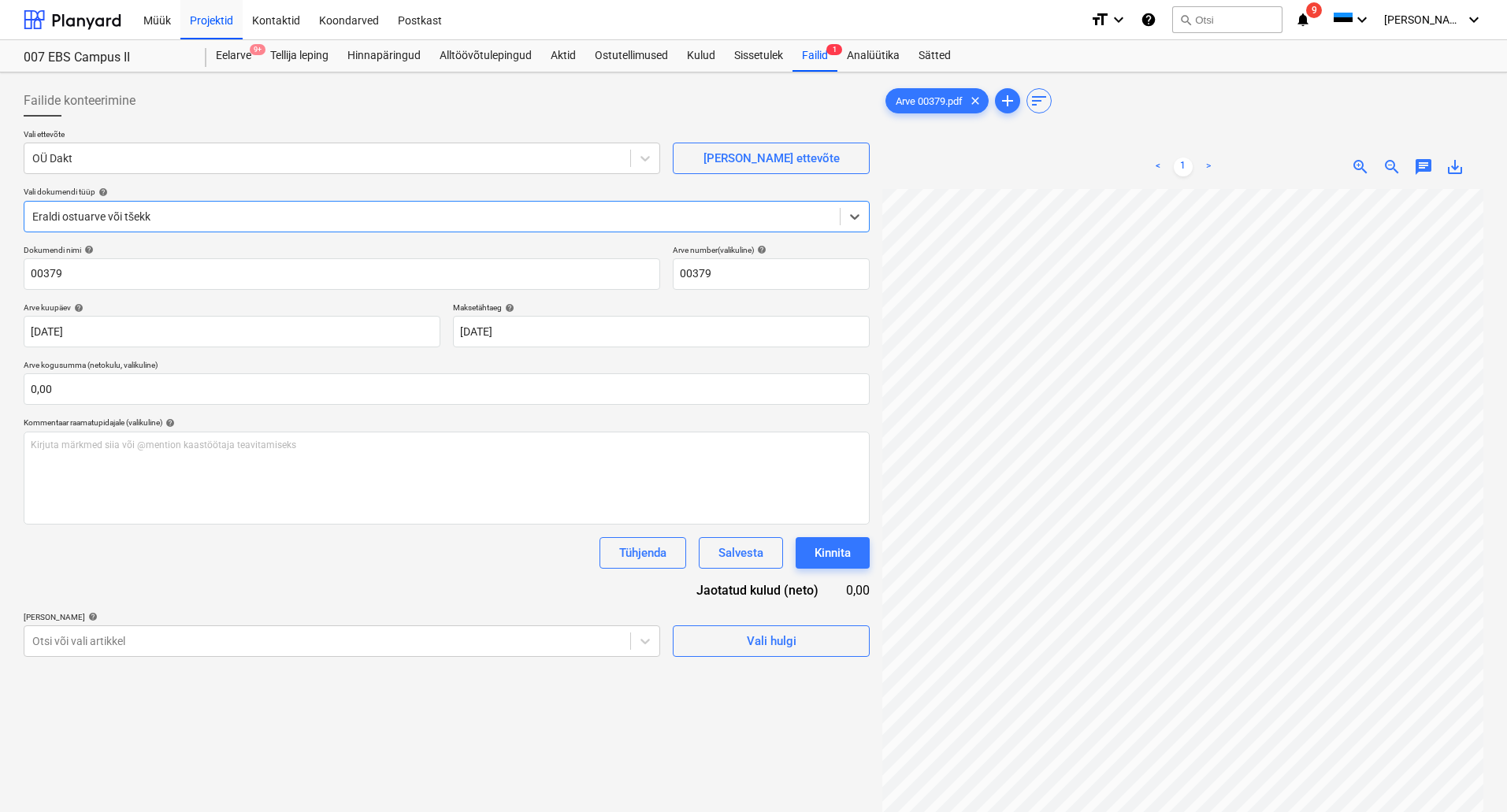
click at [330, 207] on div "Eraldi ostuarve või tšekk" at bounding box center [432, 217] width 815 height 22
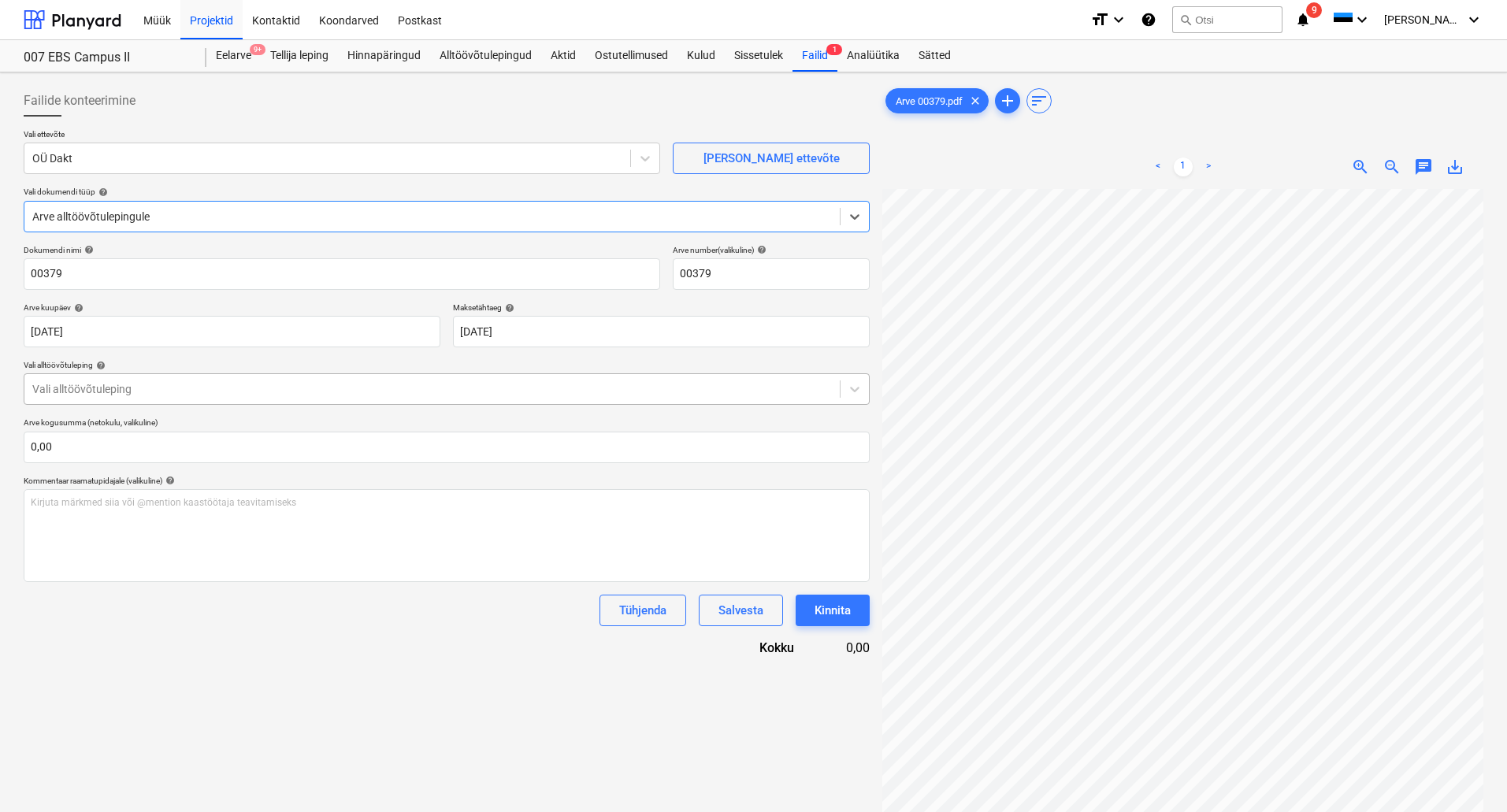
click at [183, 378] on div "Vali alltöövõtuleping" at bounding box center [432, 389] width 815 height 22
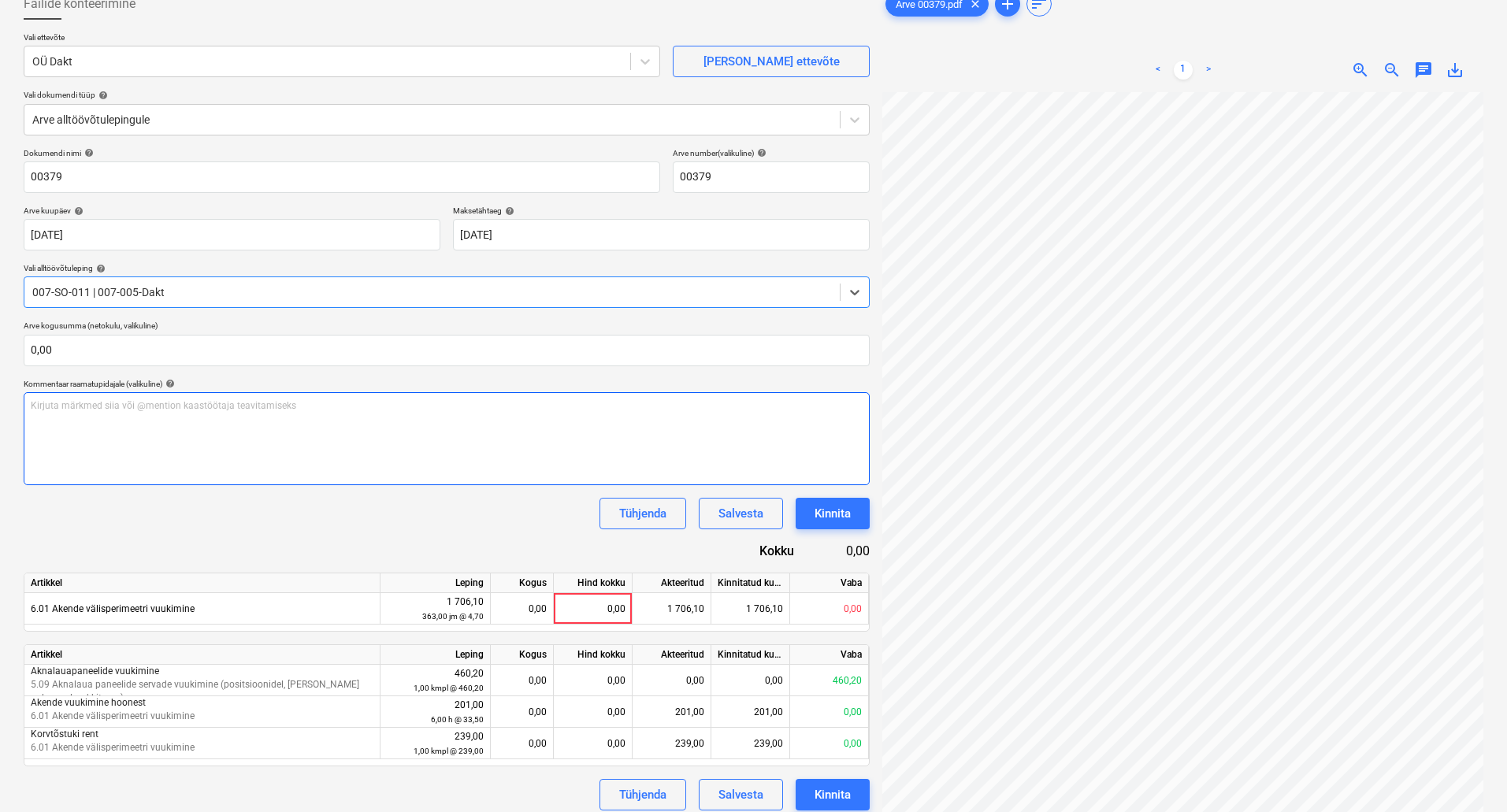
scroll to position [157, 0]
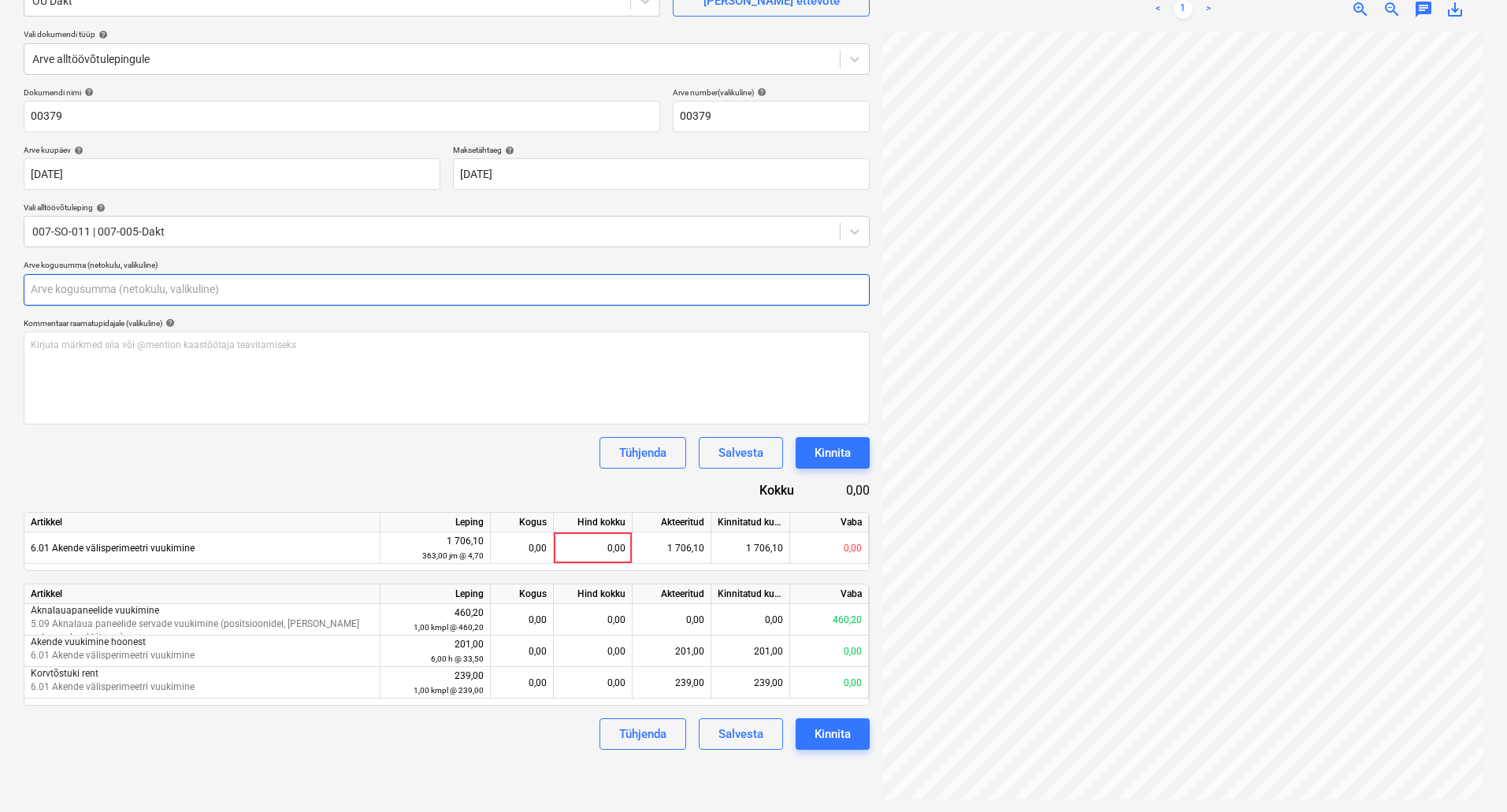
click at [170, 284] on input "text" at bounding box center [446, 289] width 846 height 32
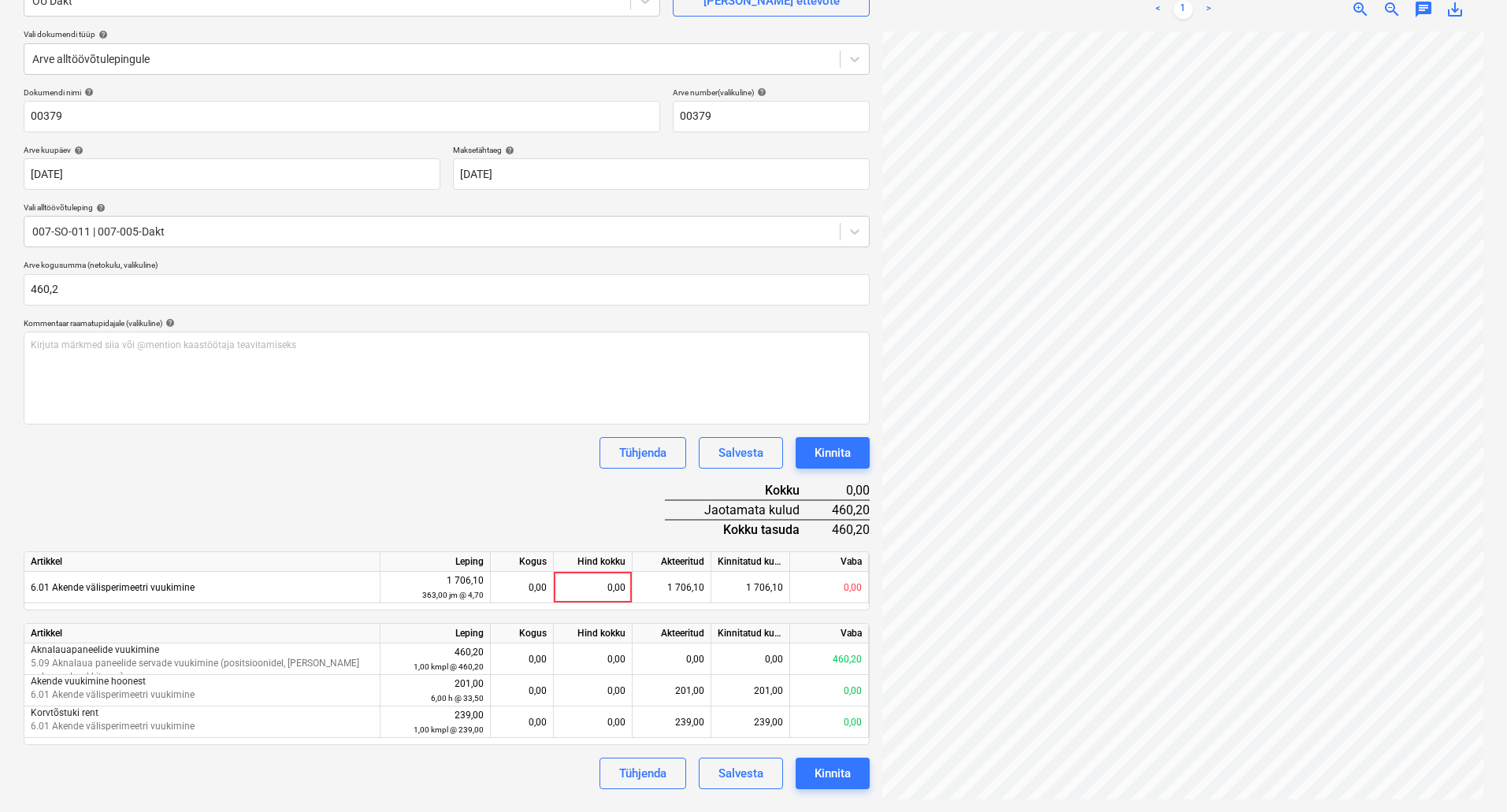
type input "460,20"
click at [507, 473] on div "Dokumendi nimi help 00379 Arve number (valikuline) help 00379 Arve kuupäev help…" at bounding box center [446, 438] width 846 height 702
click at [530, 662] on div "0,00" at bounding box center [522, 659] width 49 height 32
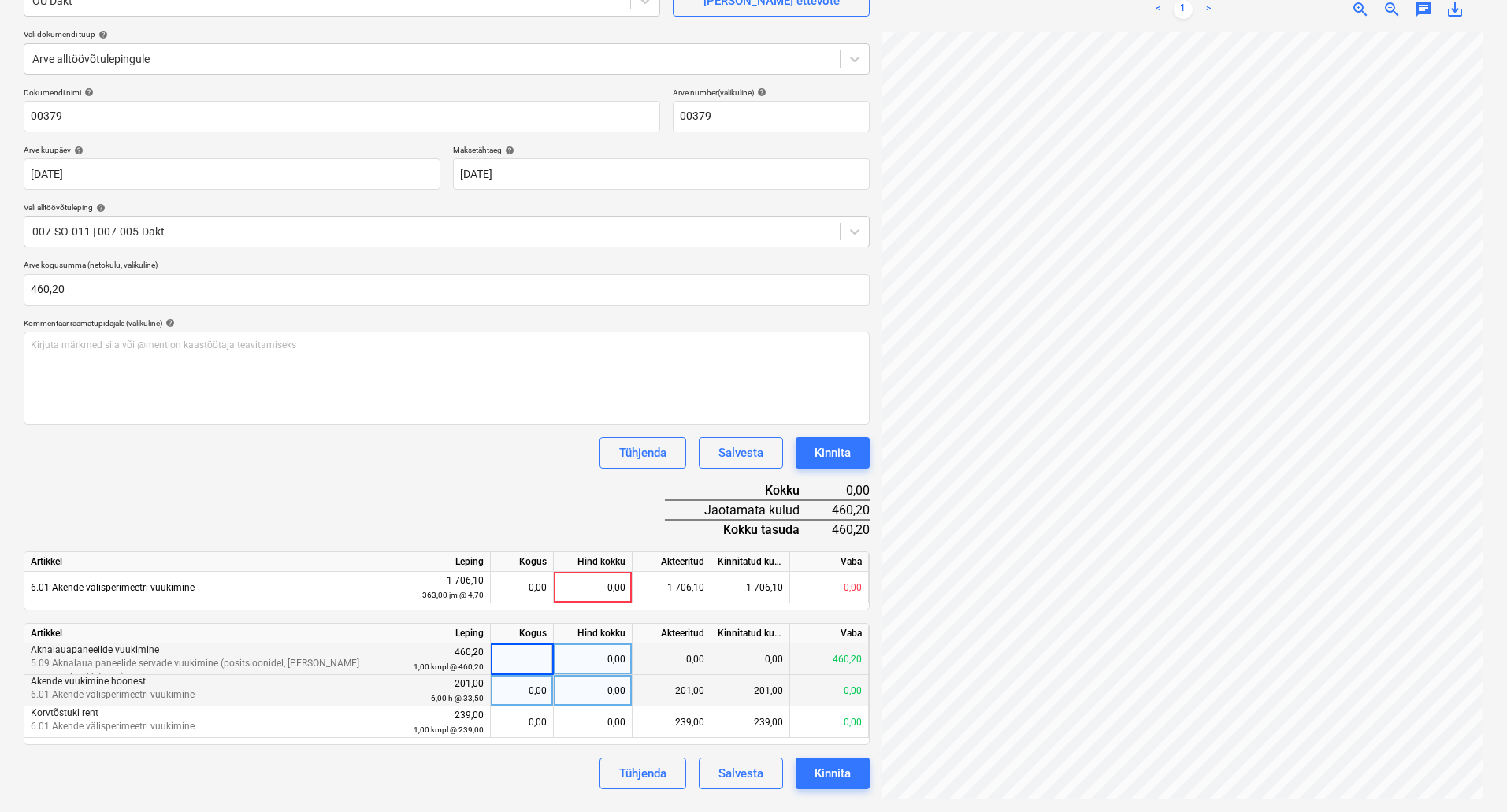
type input "1"
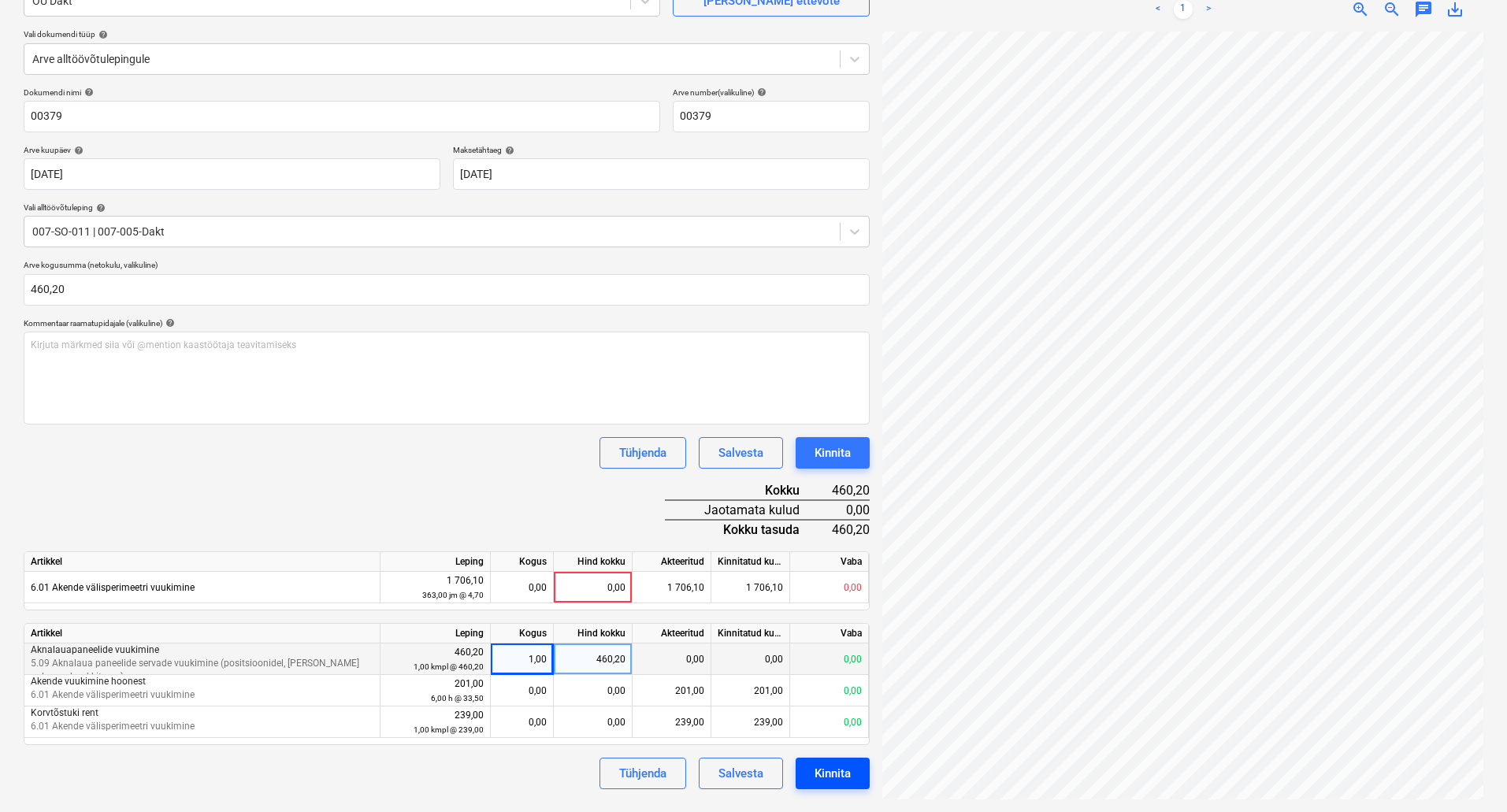
click at [830, 770] on div "Kinnita" at bounding box center [832, 773] width 36 height 20
